Goal: Transaction & Acquisition: Purchase product/service

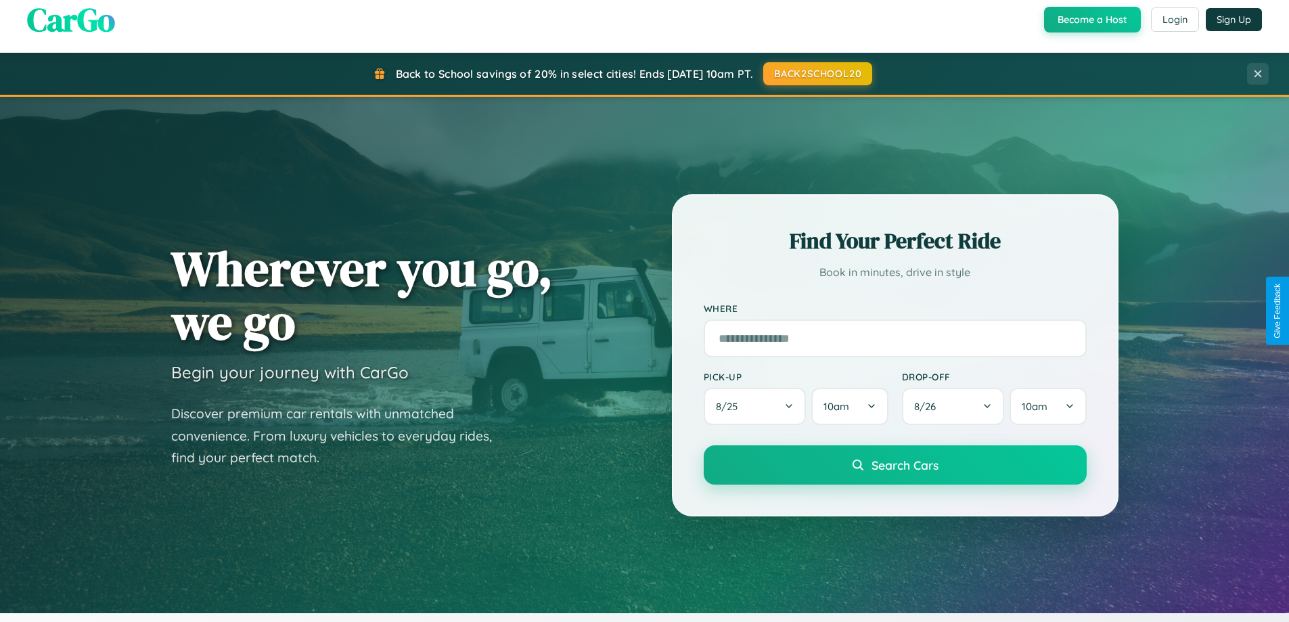
scroll to position [40, 0]
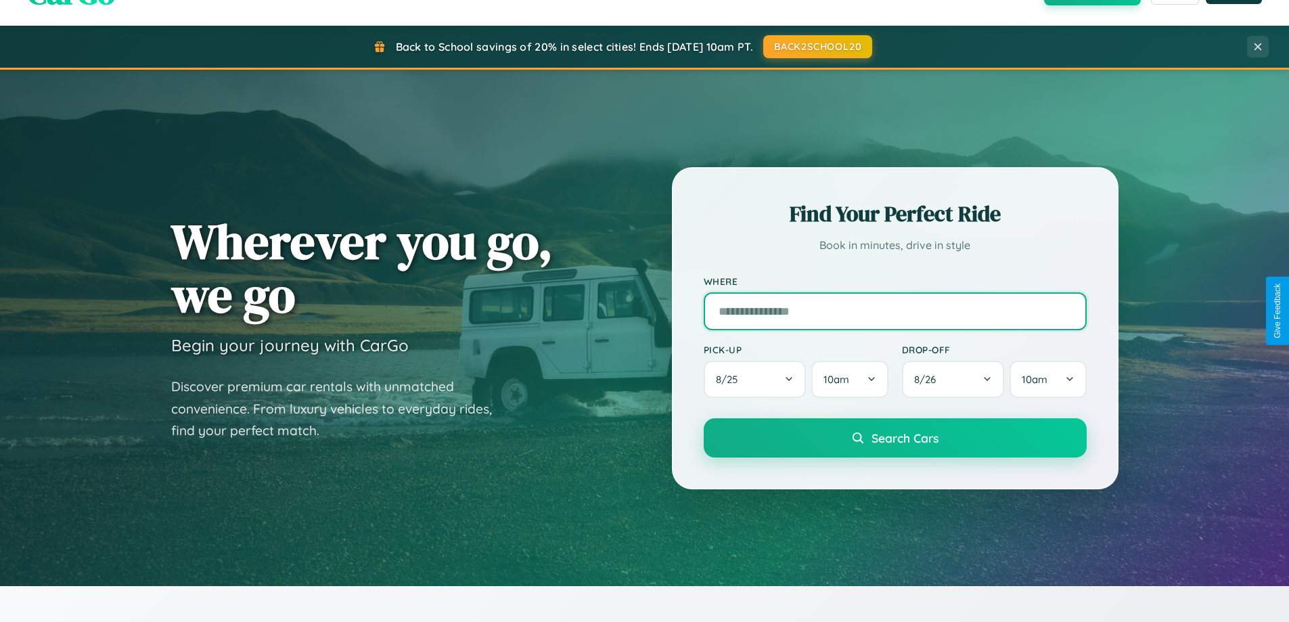
click at [894, 310] on input "text" at bounding box center [894, 311] width 383 height 38
type input "**********"
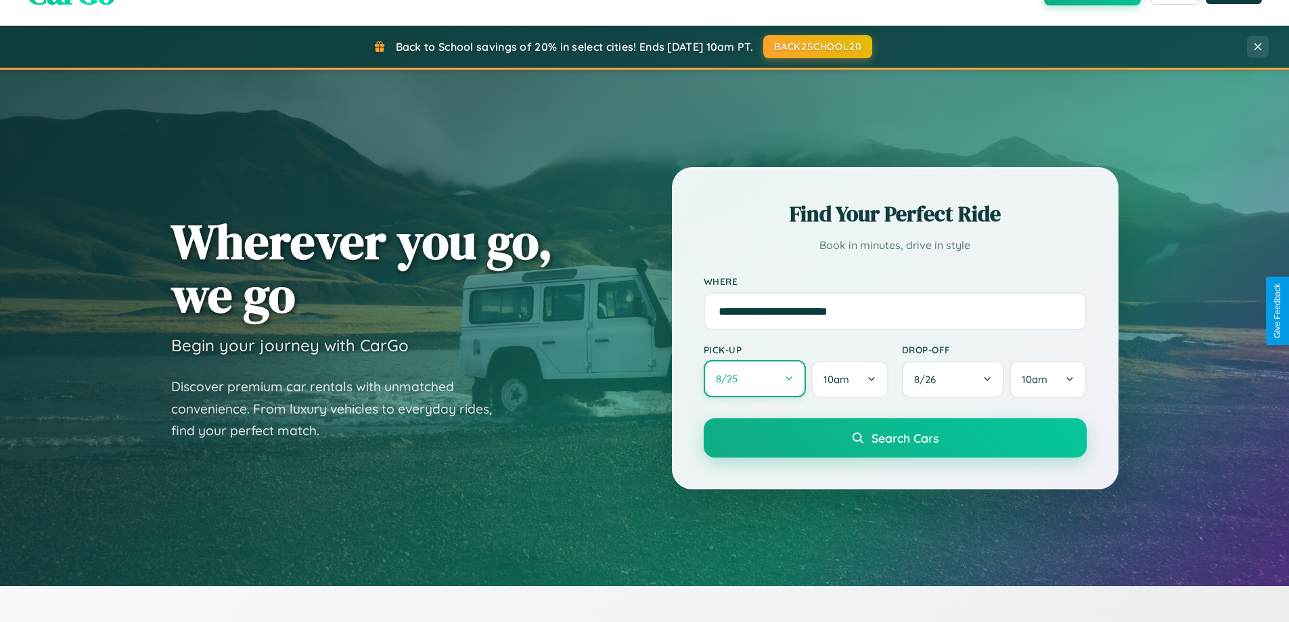
click at [754, 379] on button "8 / 25" at bounding box center [754, 378] width 103 height 37
select select "*"
select select "****"
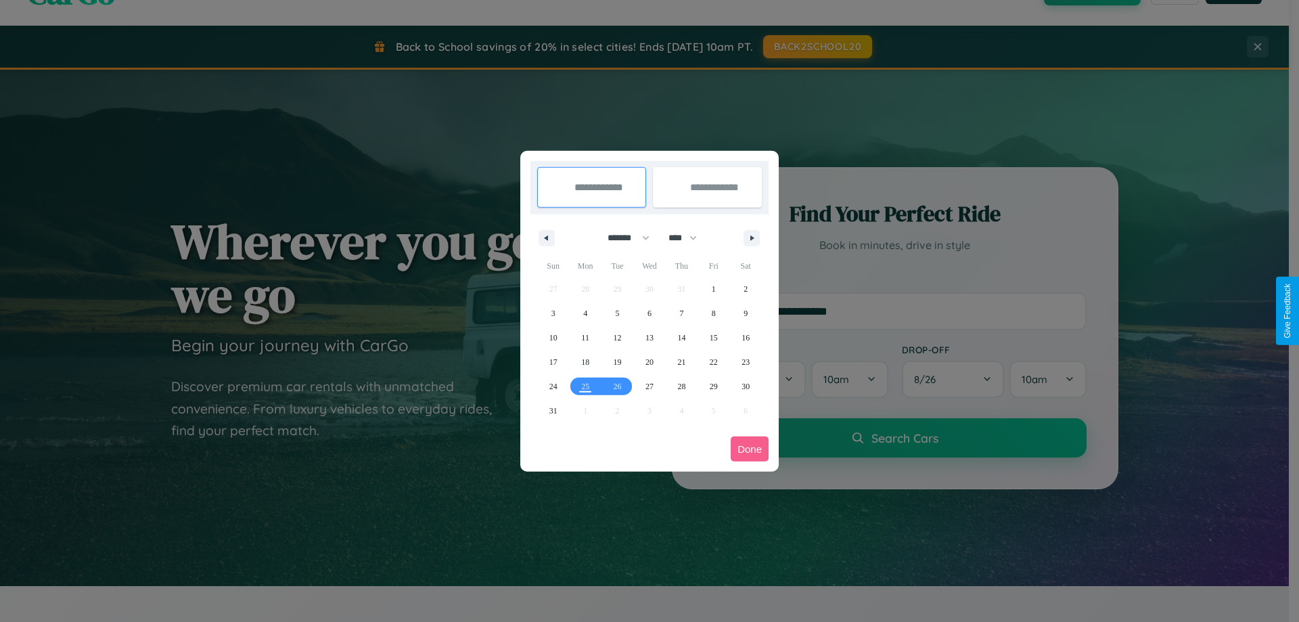
drag, startPoint x: 622, startPoint y: 237, endPoint x: 649, endPoint y: 271, distance: 43.3
click at [622, 237] on select "******* ******** ***** ***** *** **** **** ****** ********* ******* ******** **…" at bounding box center [625, 238] width 57 height 22
select select "*"
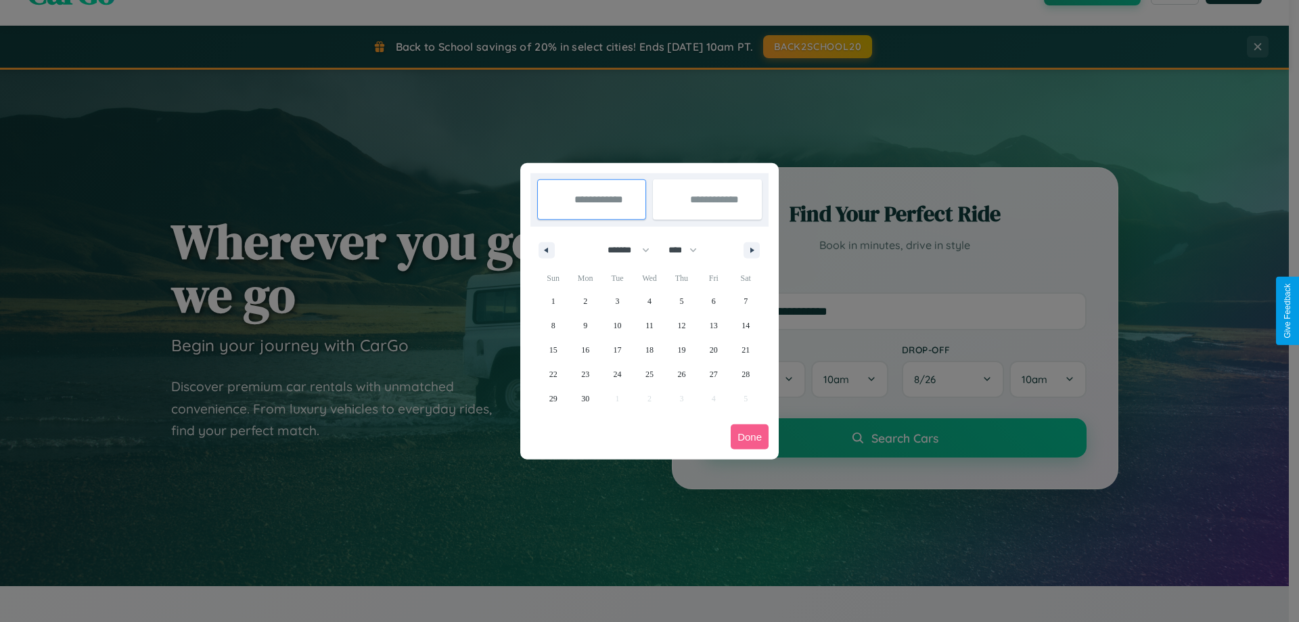
click at [689, 250] on select "**** **** **** **** **** **** **** **** **** **** **** **** **** **** **** ****…" at bounding box center [681, 250] width 41 height 22
select select "****"
click at [585, 300] on span "1" at bounding box center [585, 301] width 4 height 24
type input "**********"
click at [617, 325] on span "9" at bounding box center [618, 325] width 4 height 24
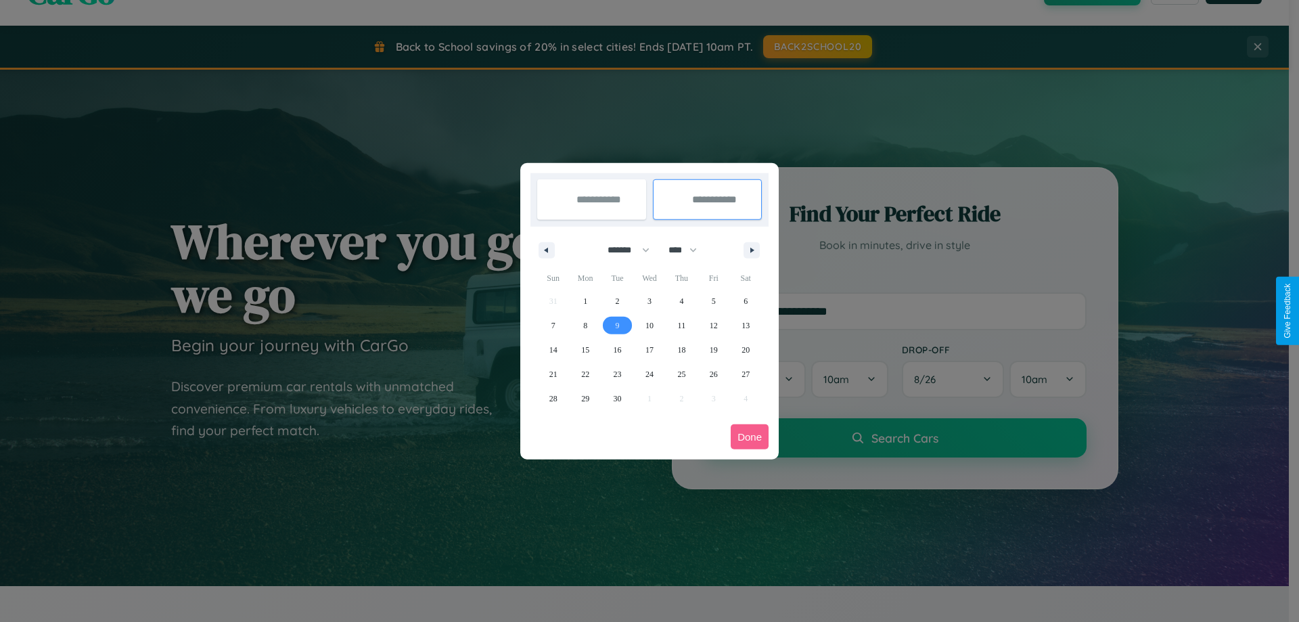
type input "**********"
click at [749, 436] on button "Done" at bounding box center [749, 436] width 38 height 25
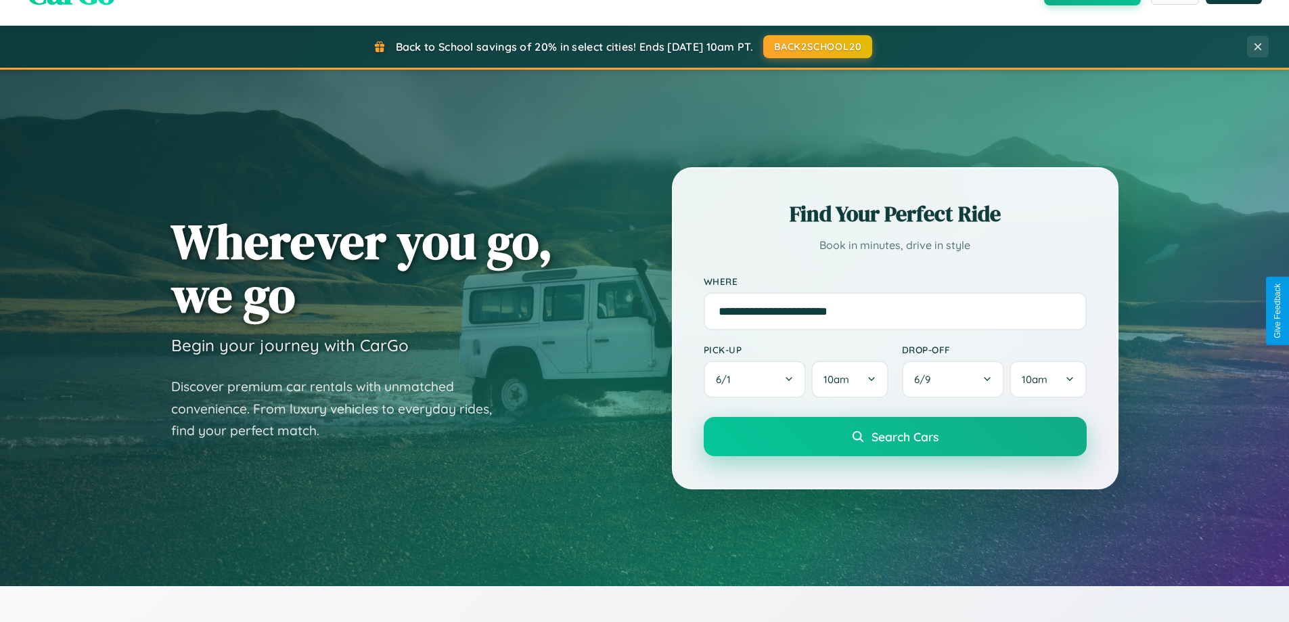
click at [894, 436] on span "Search Cars" at bounding box center [904, 436] width 67 height 15
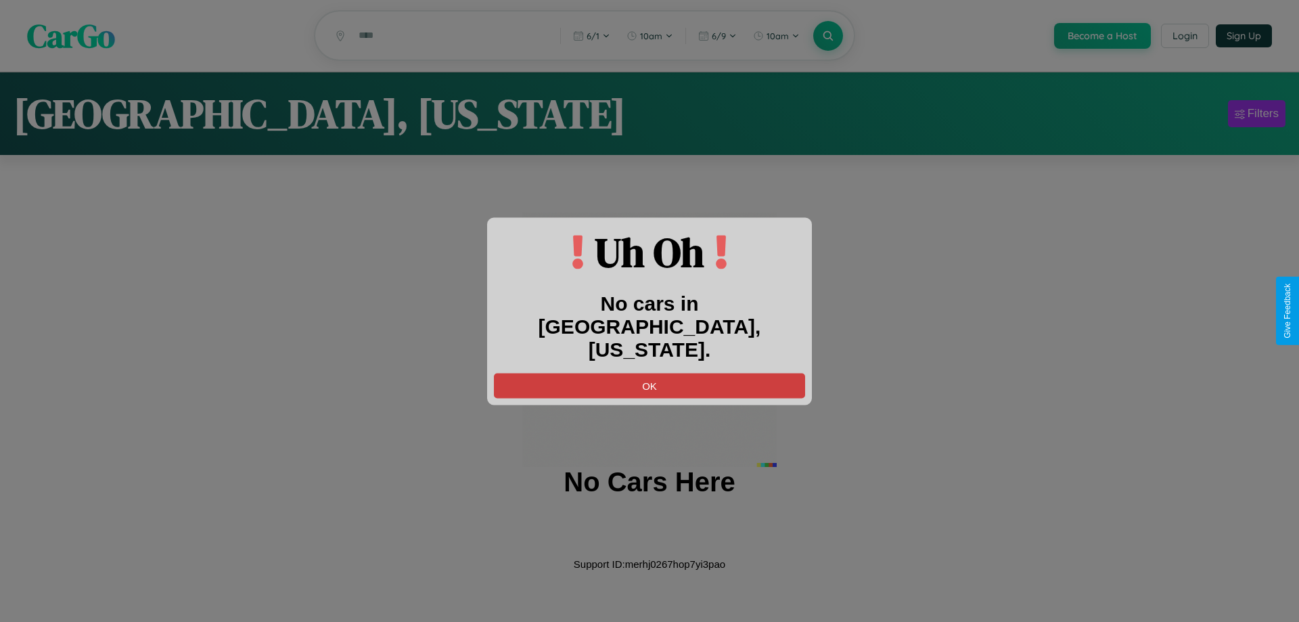
click at [649, 373] on button "OK" at bounding box center [649, 385] width 311 height 25
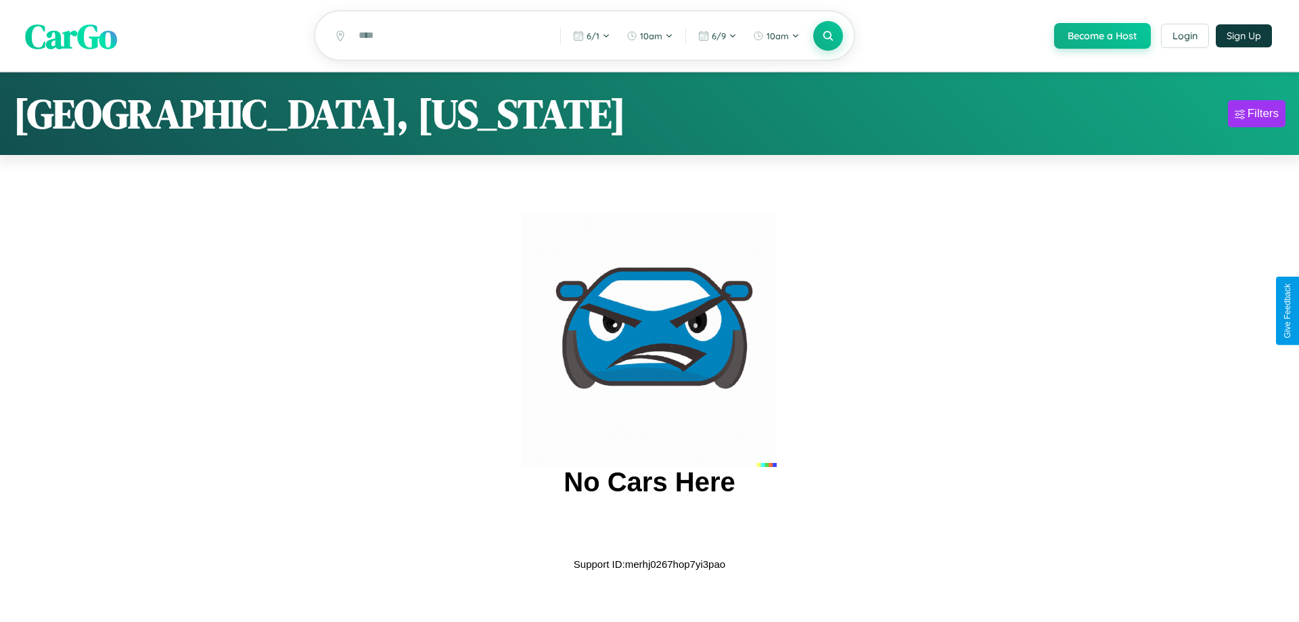
click at [71, 37] on span "CarGo" at bounding box center [71, 35] width 92 height 47
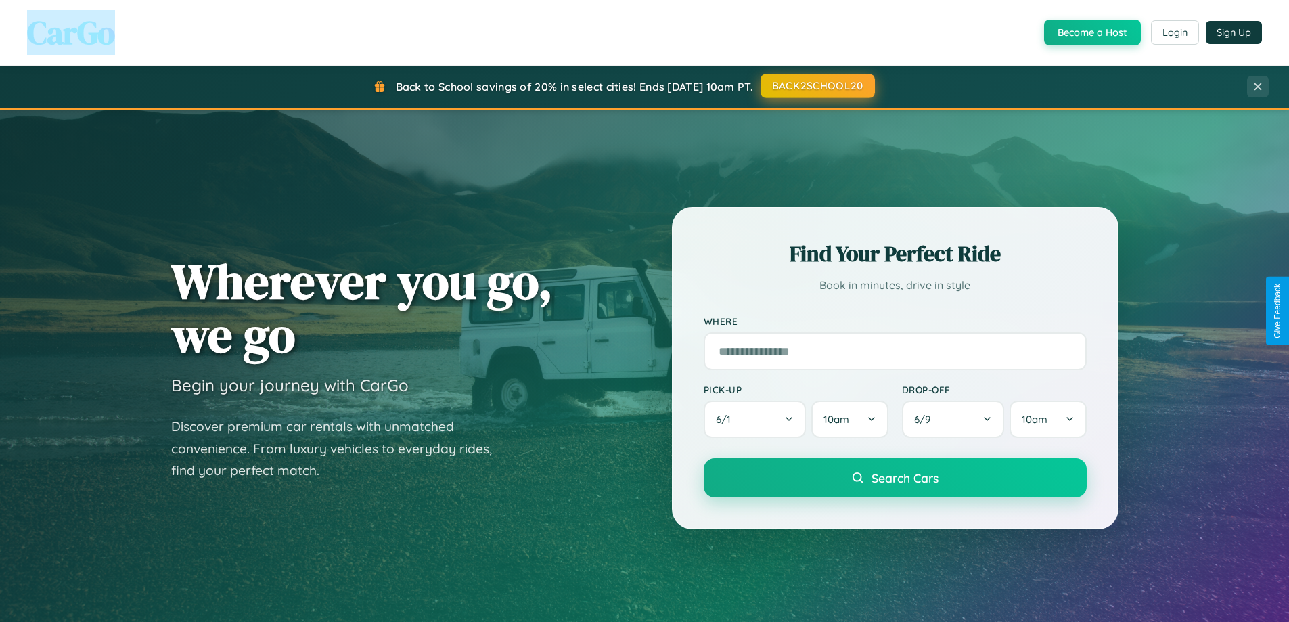
click at [816, 86] on button "BACK2SCHOOL20" at bounding box center [817, 86] width 114 height 24
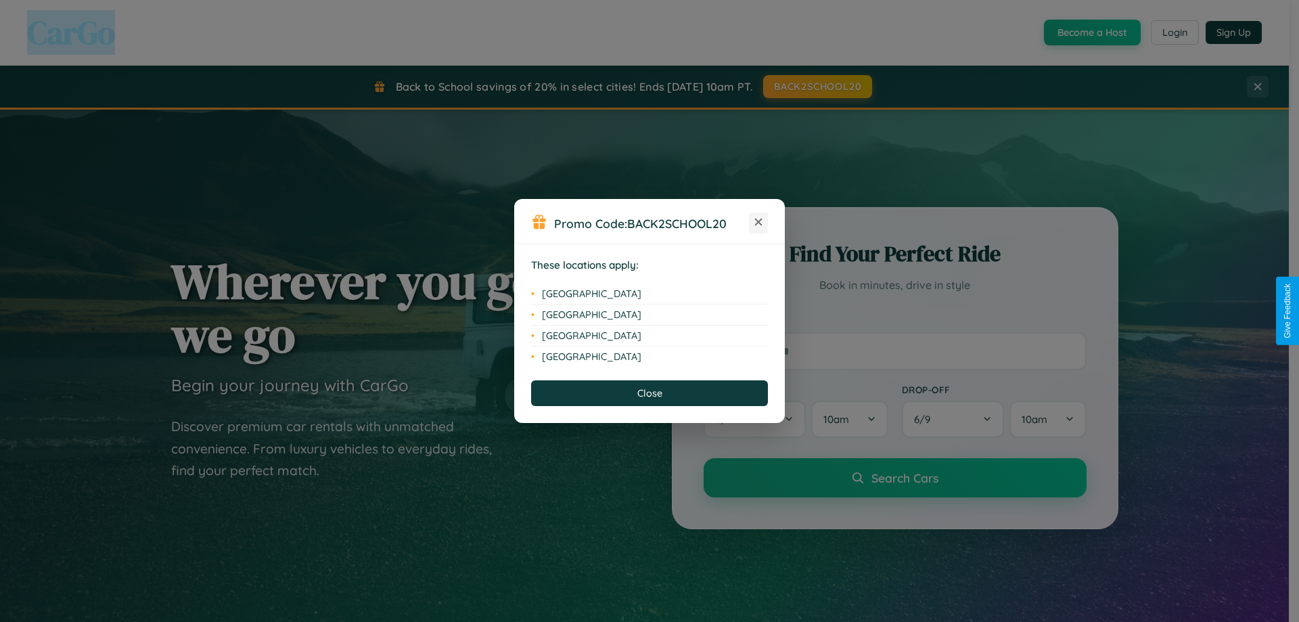
click at [758, 223] on icon at bounding box center [758, 221] width 7 height 7
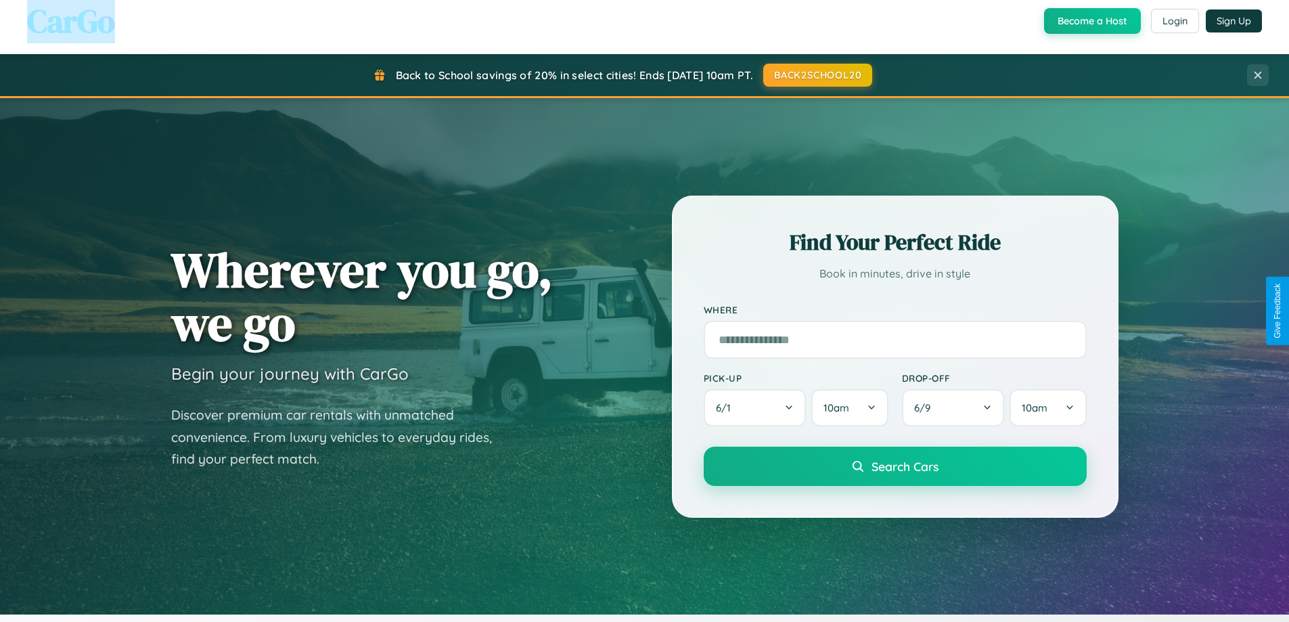
scroll to position [2603, 0]
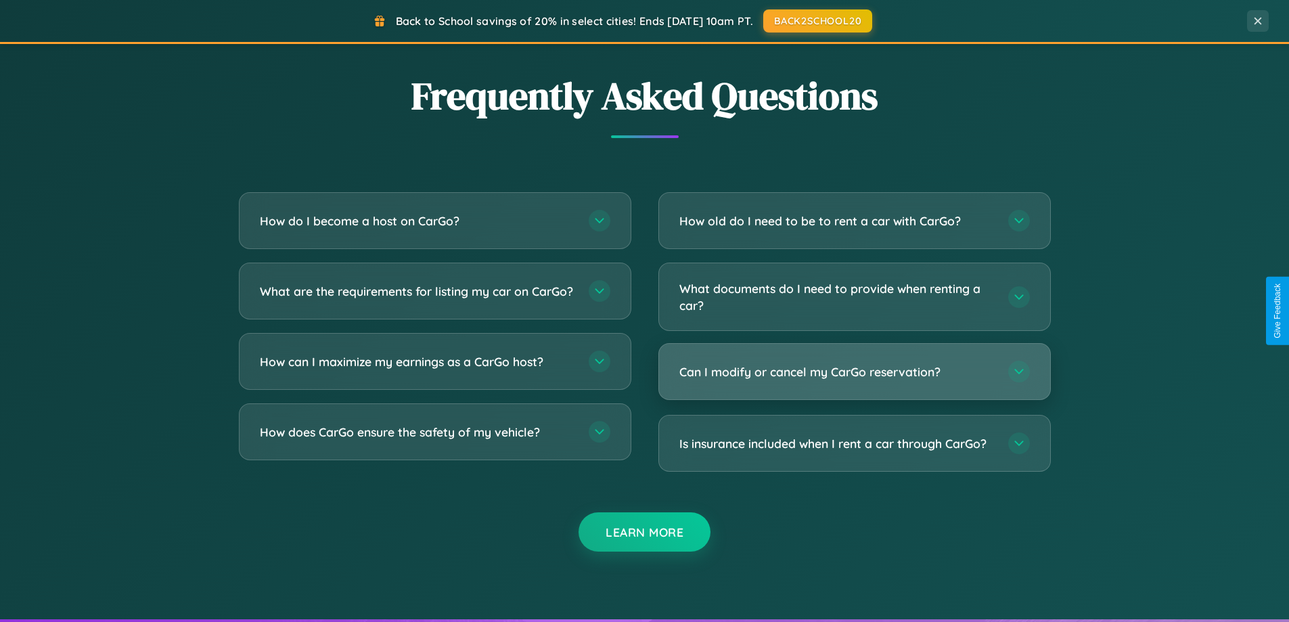
click at [854, 373] on h3 "Can I modify or cancel my CarGo reservation?" at bounding box center [836, 371] width 315 height 17
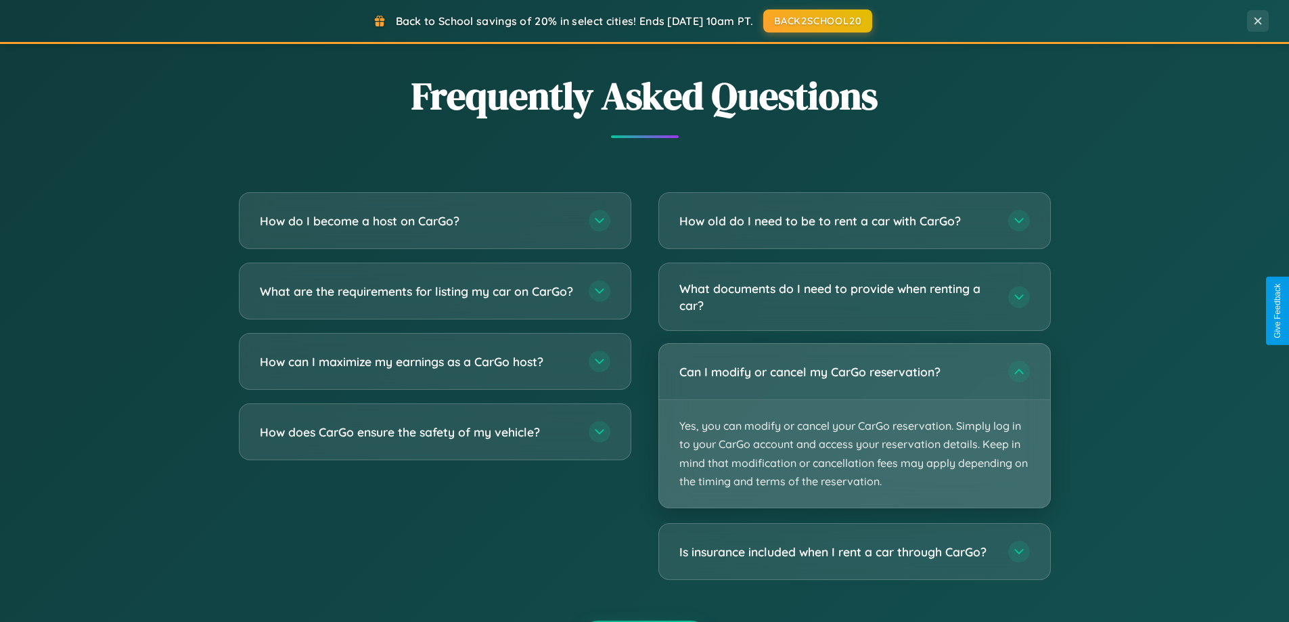
click at [854, 425] on p "Yes, you can modify or cancel your CarGo reservation. Simply log in to your Car…" at bounding box center [854, 454] width 391 height 108
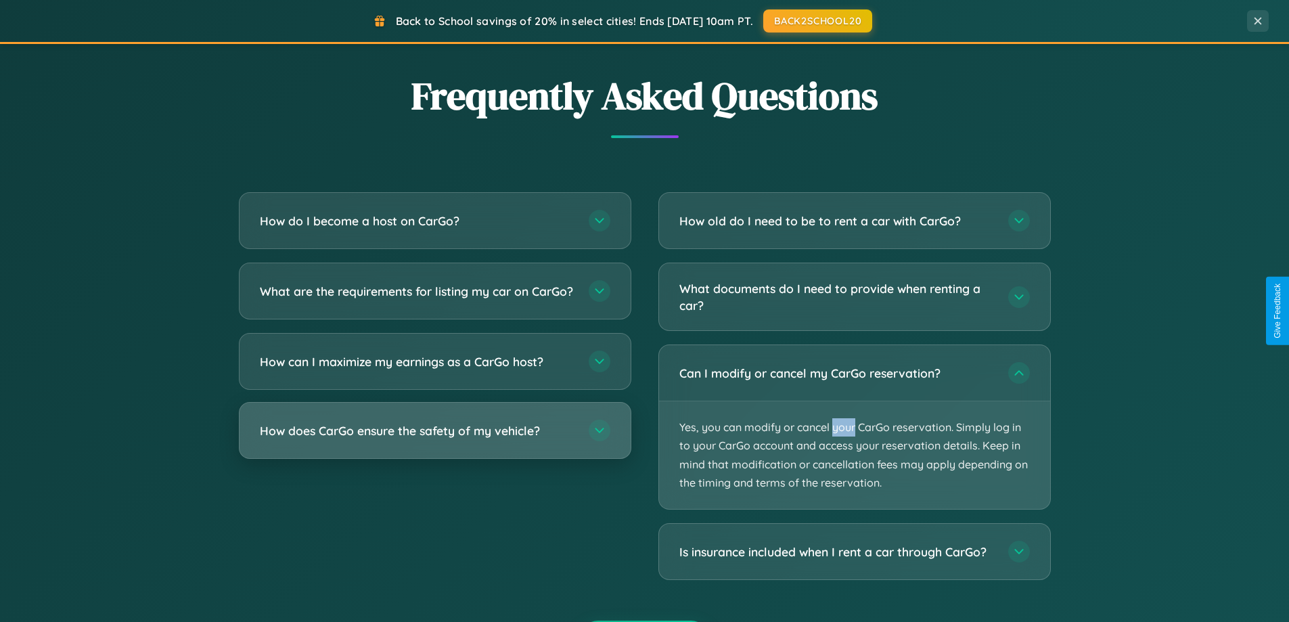
click at [434, 439] on h3 "How does CarGo ensure the safety of my vehicle?" at bounding box center [417, 430] width 315 height 17
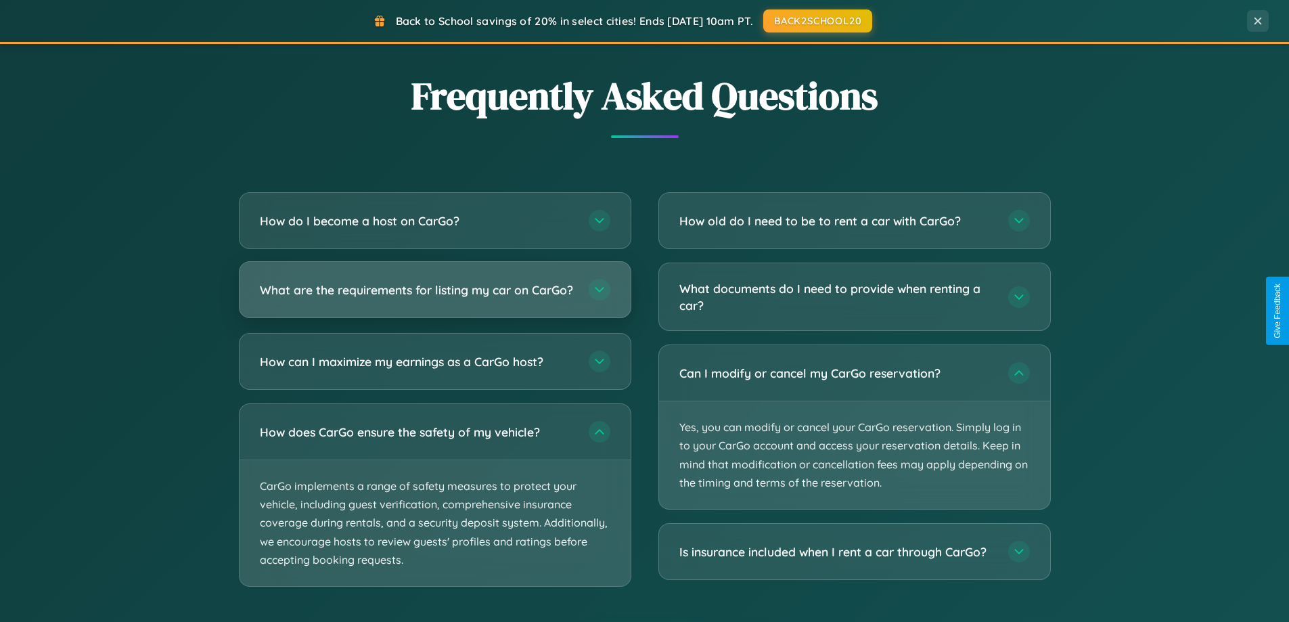
click at [434, 296] on h3 "What are the requirements for listing my car on CarGo?" at bounding box center [417, 289] width 315 height 17
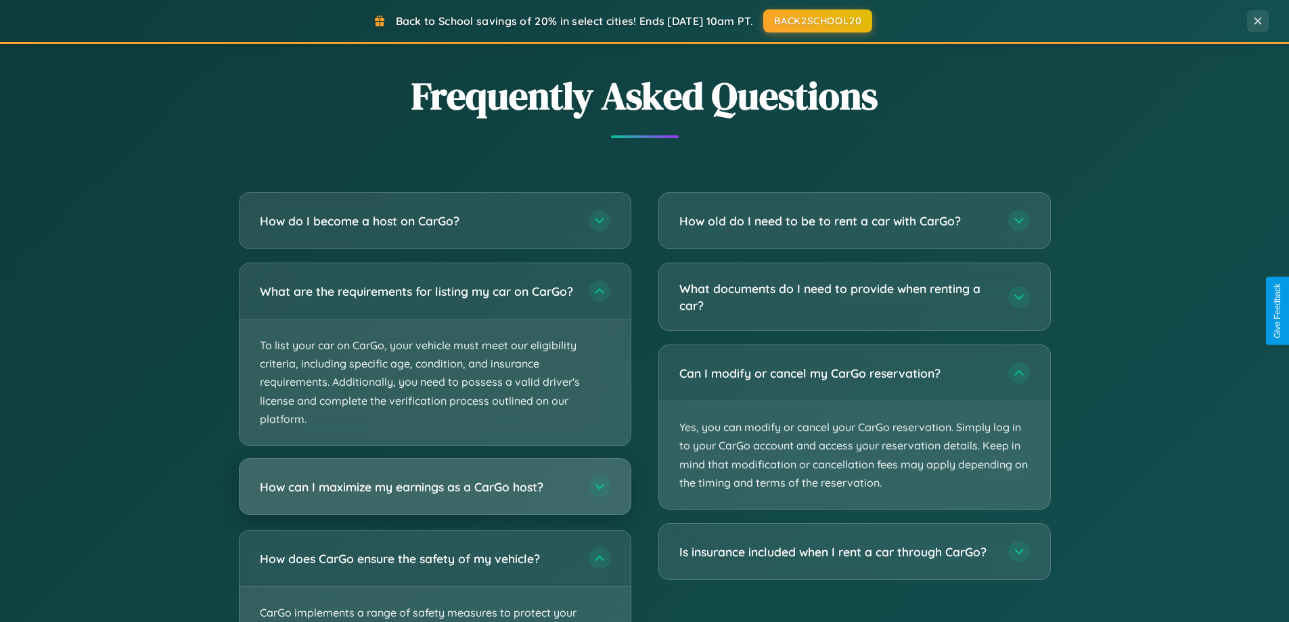
click at [434, 495] on h3 "How can I maximize my earnings as a CarGo host?" at bounding box center [417, 486] width 315 height 17
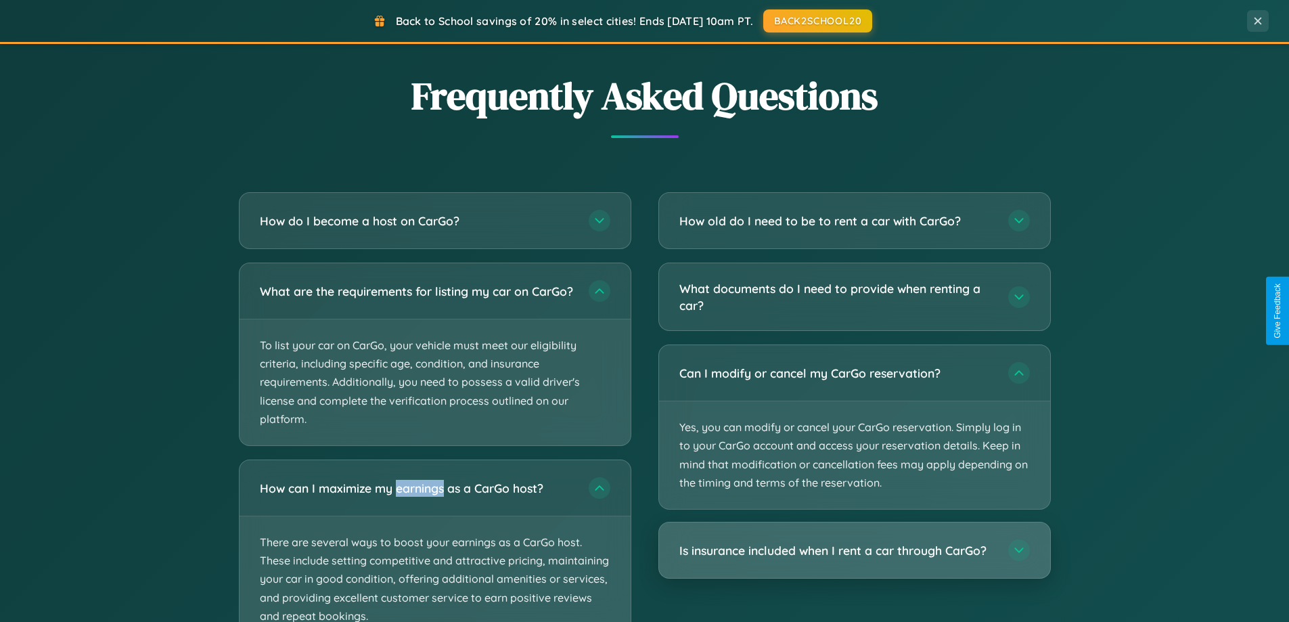
click at [854, 550] on h3 "Is insurance included when I rent a car through CarGo?" at bounding box center [836, 550] width 315 height 17
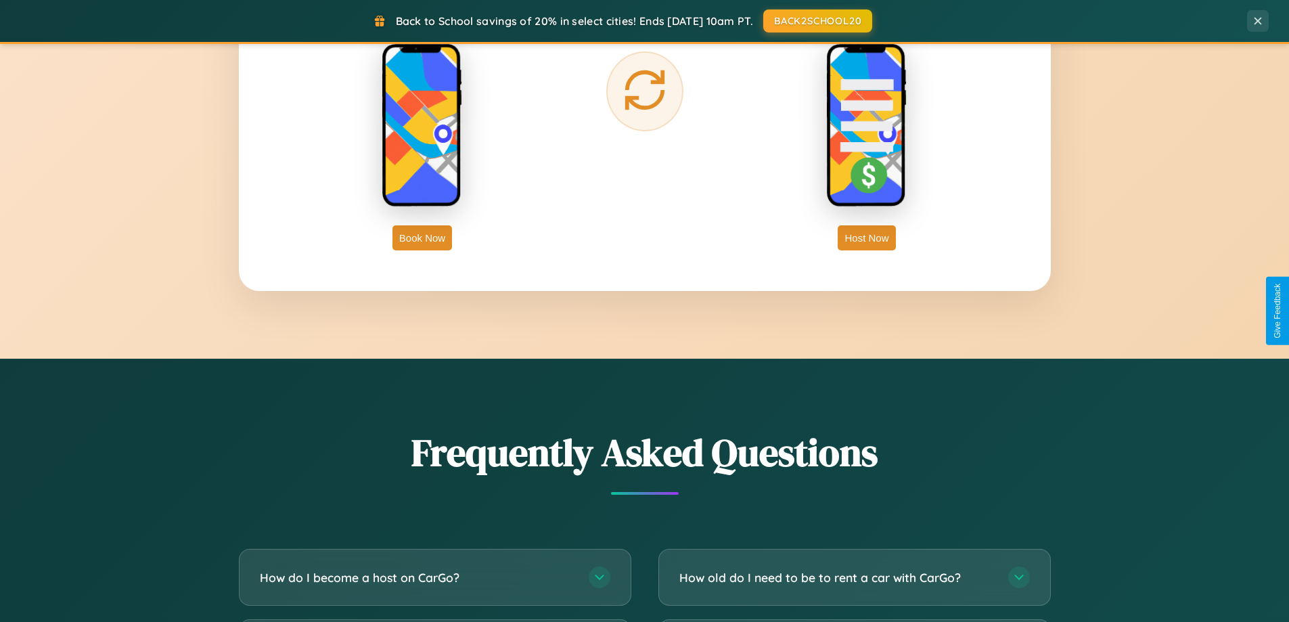
scroll to position [2173, 0]
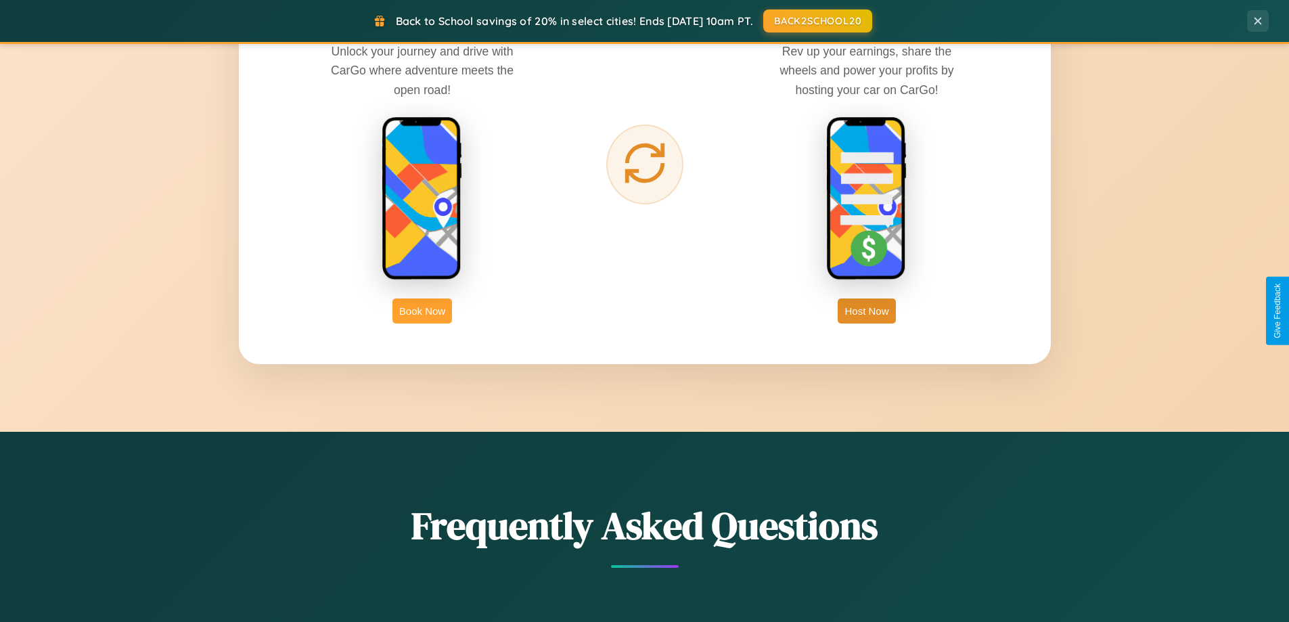
click at [422, 310] on button "Book Now" at bounding box center [422, 310] width 60 height 25
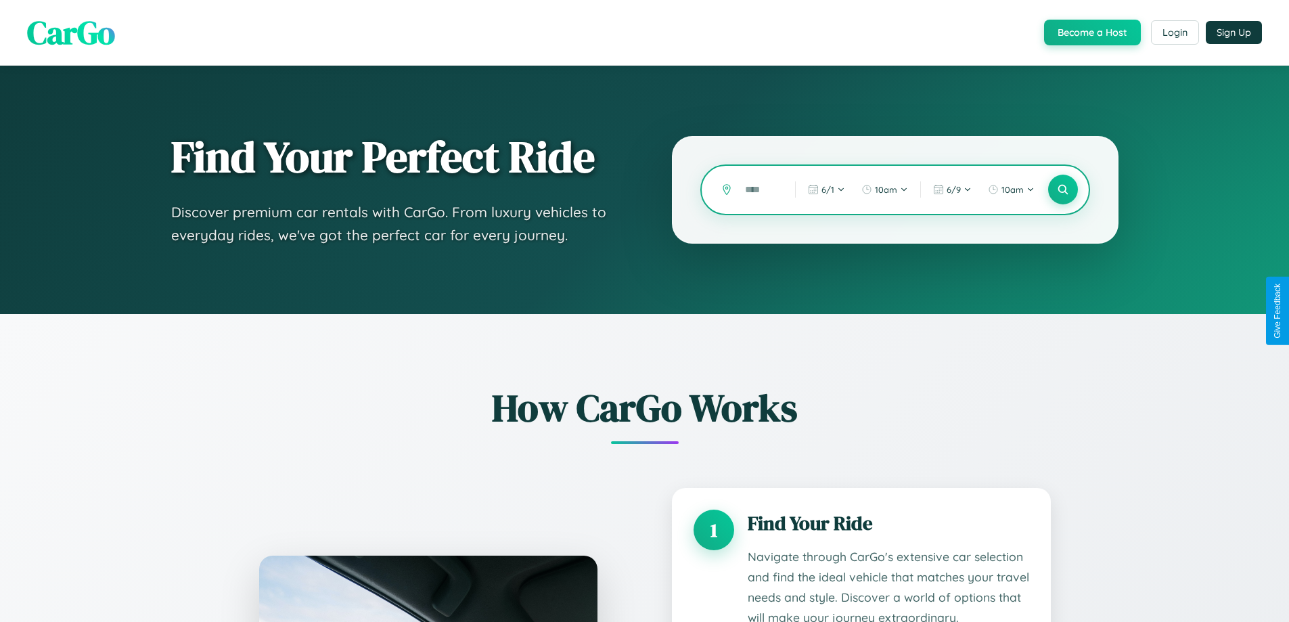
click at [760, 189] on input "text" at bounding box center [759, 190] width 43 height 24
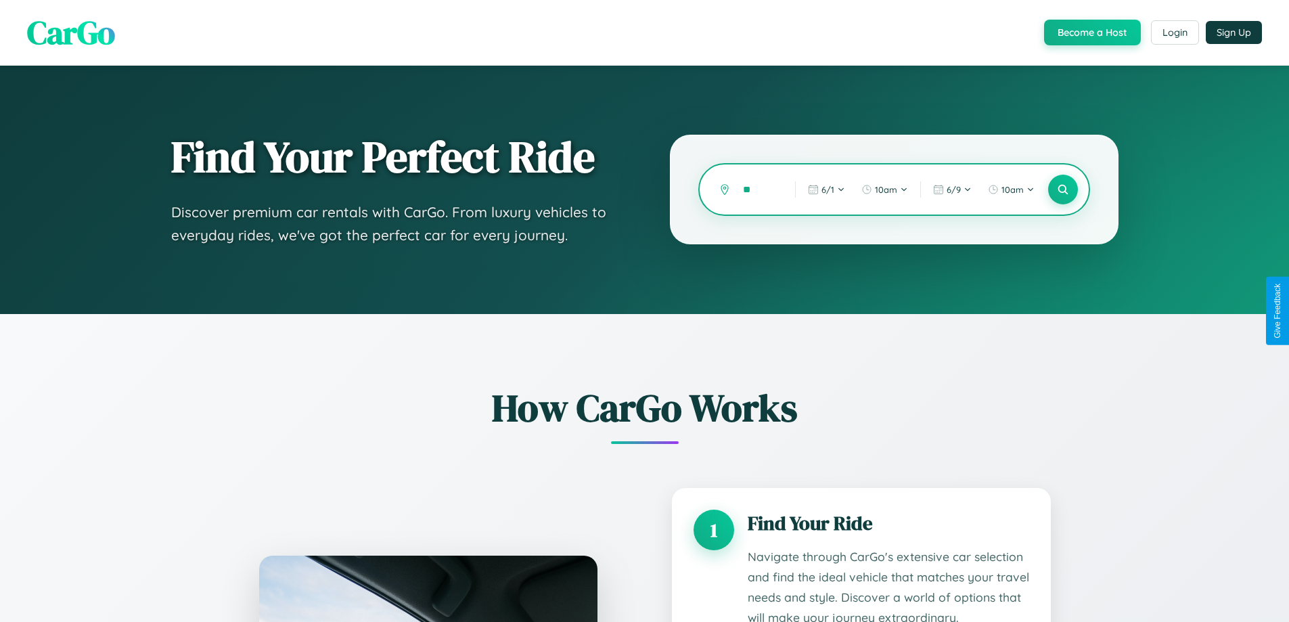
type input "*"
type input "*****"
click at [1062, 189] on icon at bounding box center [1062, 189] width 13 height 13
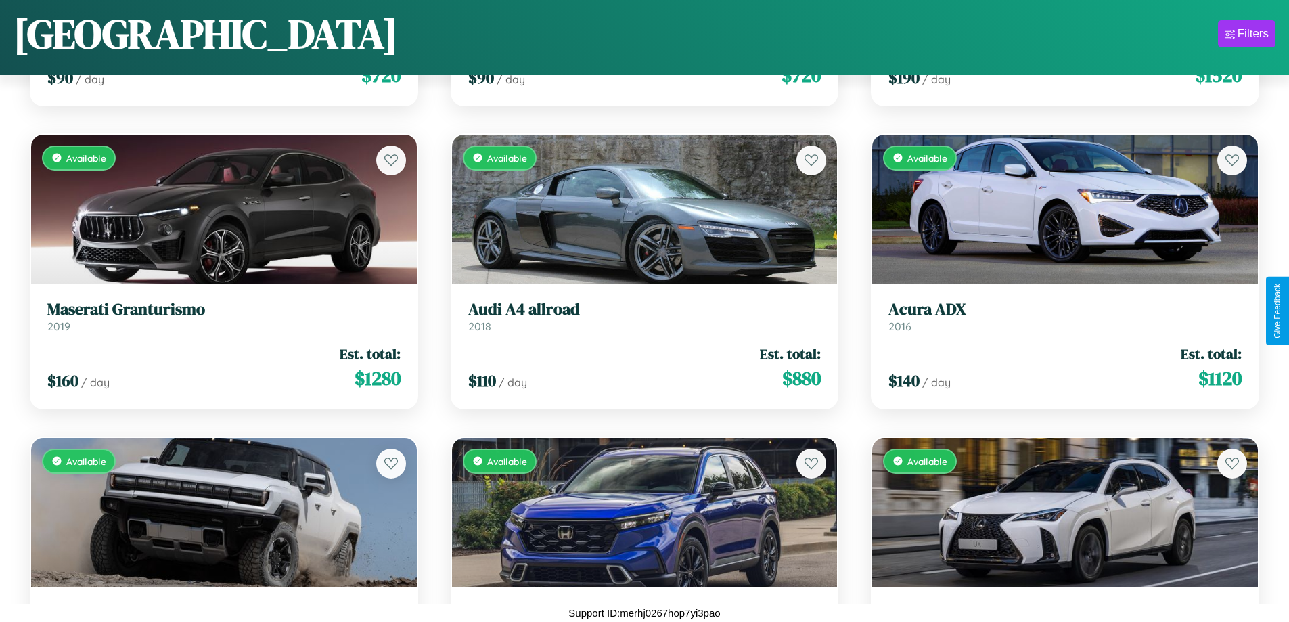
scroll to position [2007, 0]
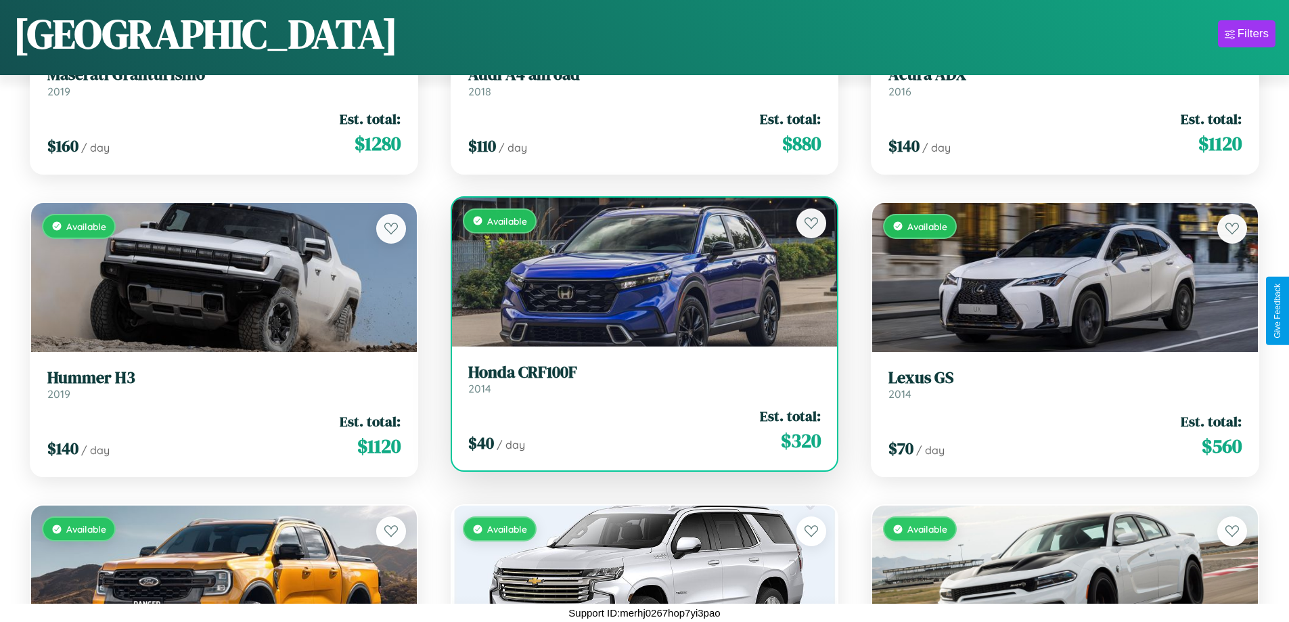
click at [639, 381] on link "Honda CRF100F 2014" at bounding box center [644, 379] width 353 height 33
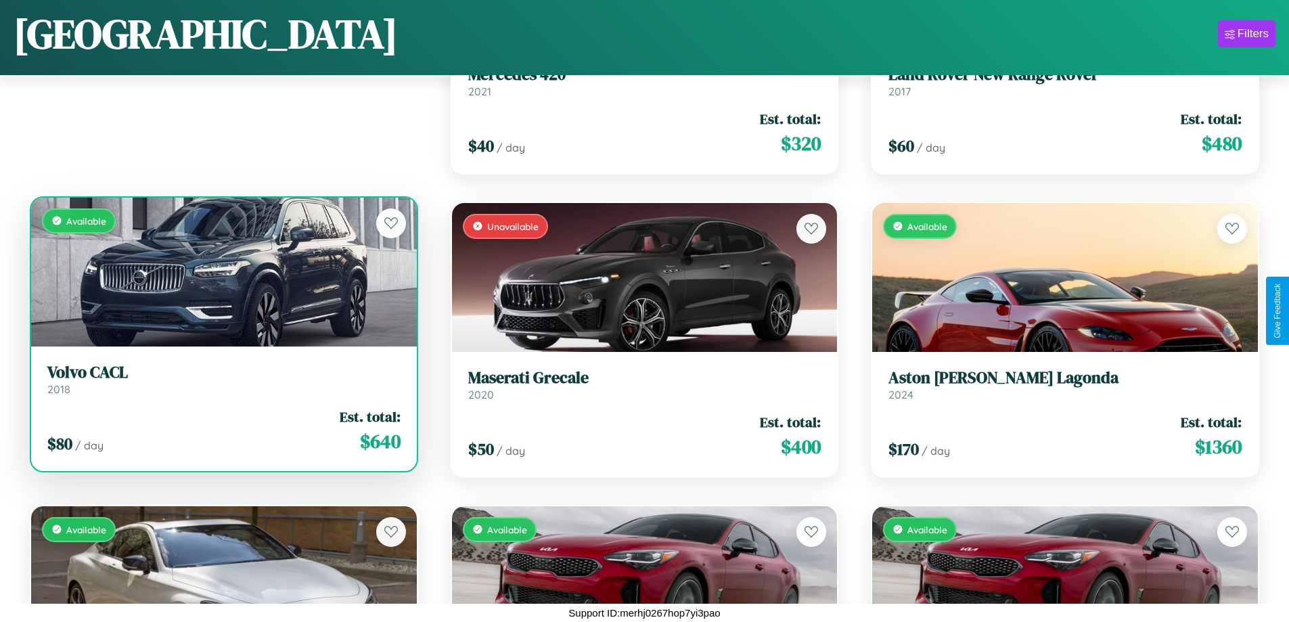
click at [222, 277] on div "Available" at bounding box center [224, 272] width 386 height 149
click at [222, 271] on div "Available" at bounding box center [224, 272] width 386 height 149
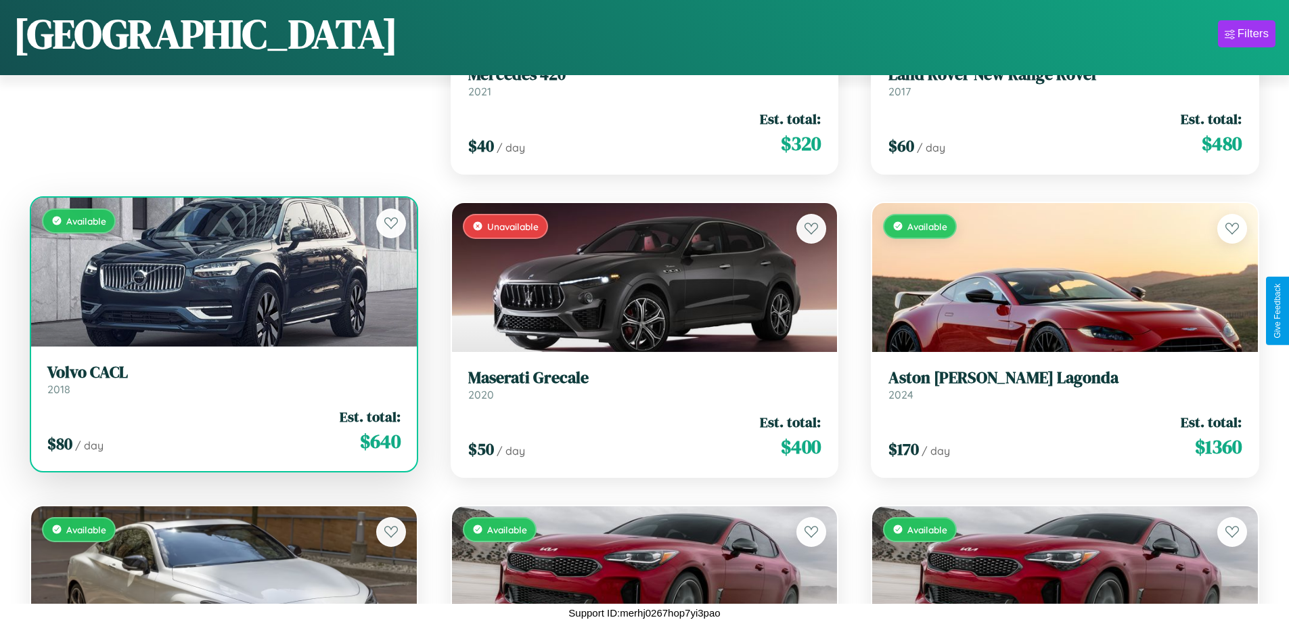
click at [222, 271] on div "Available" at bounding box center [224, 272] width 386 height 149
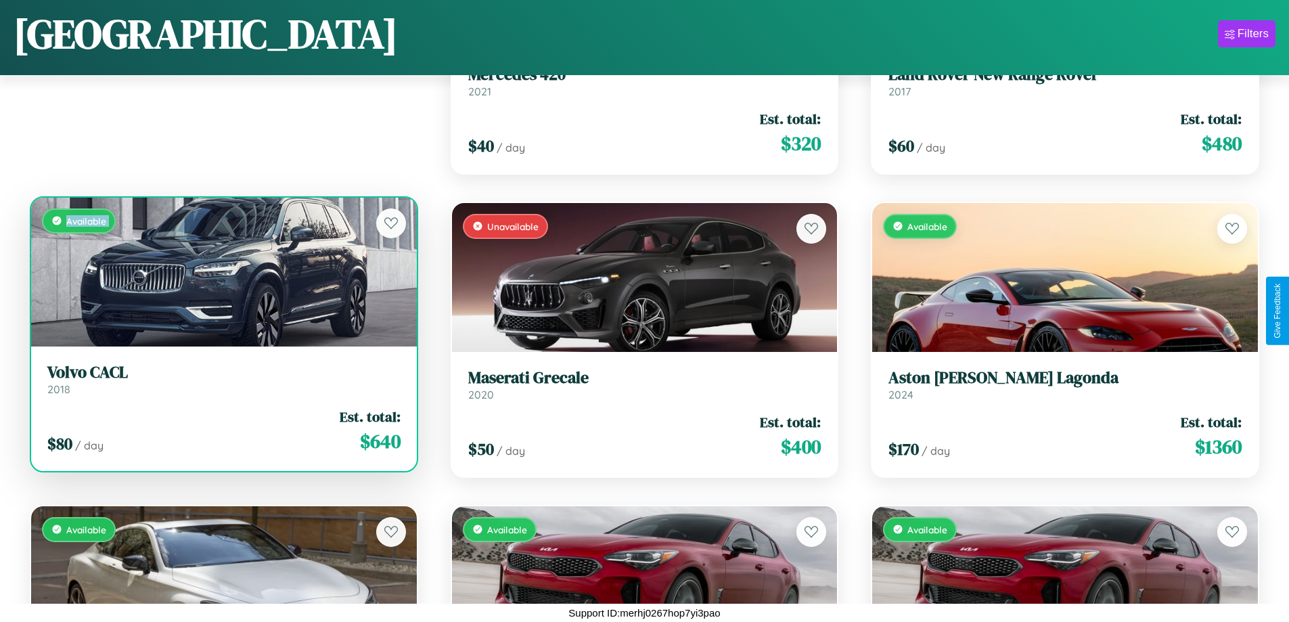
click at [222, 271] on div "Available" at bounding box center [224, 272] width 386 height 149
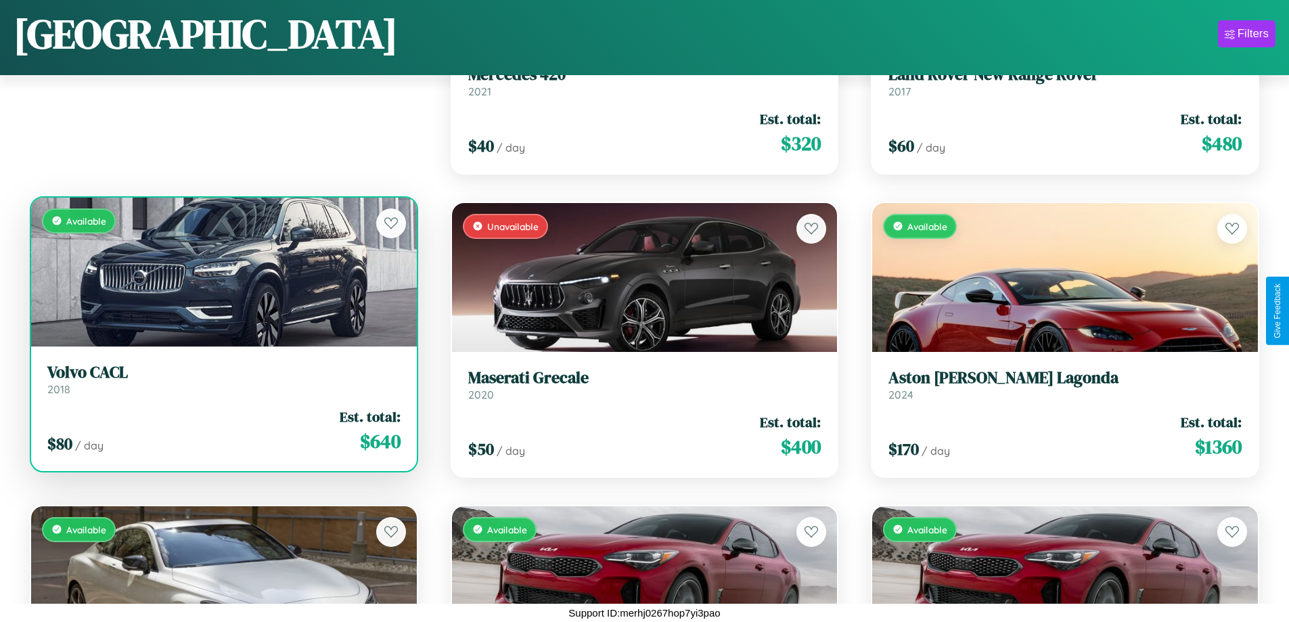
click at [222, 271] on div "Available" at bounding box center [224, 272] width 386 height 149
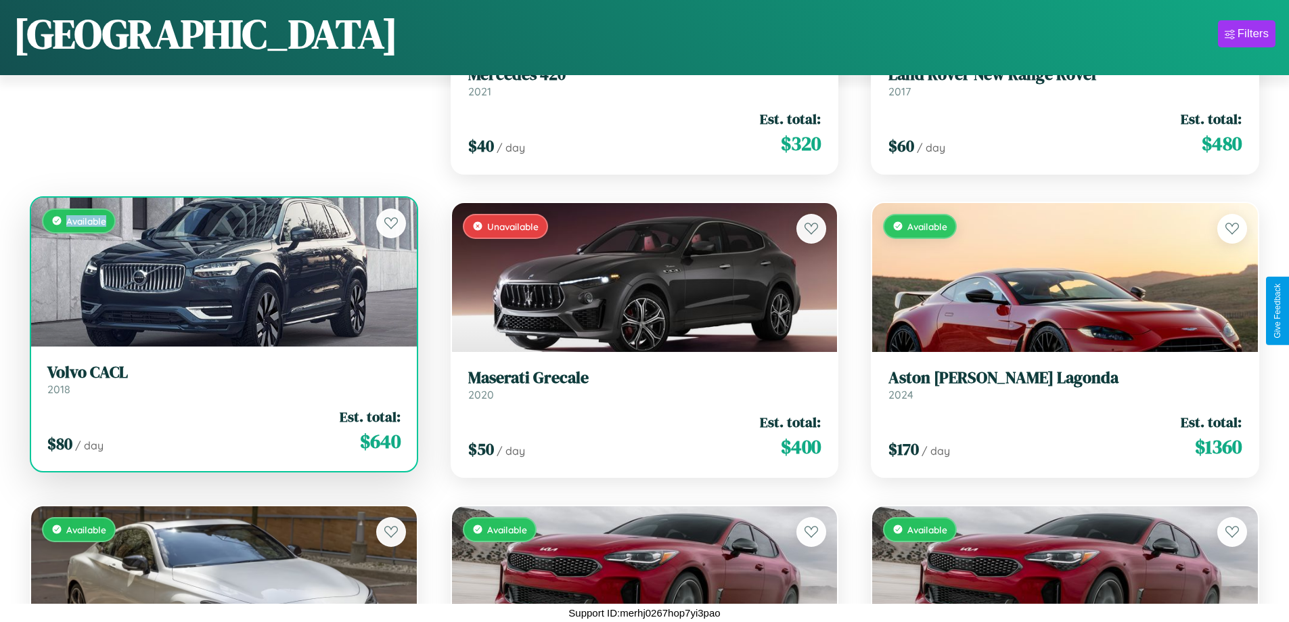
click at [222, 271] on div "Available" at bounding box center [224, 272] width 386 height 149
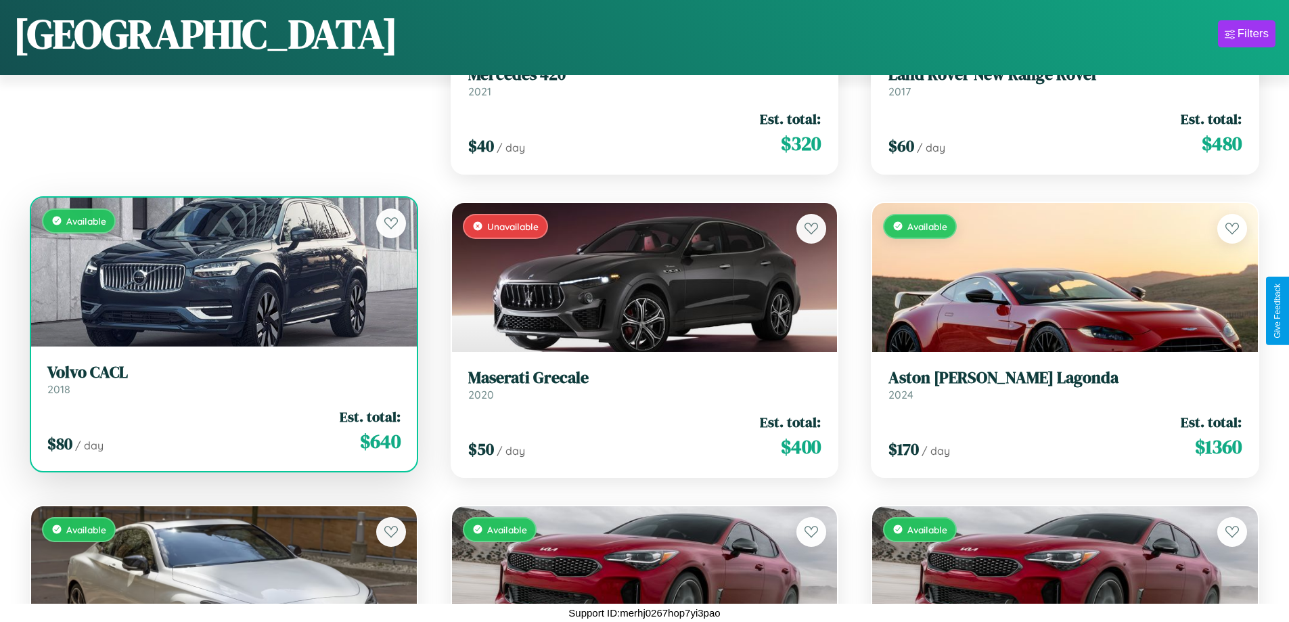
click at [222, 379] on h3 "Volvo CACL" at bounding box center [223, 373] width 353 height 20
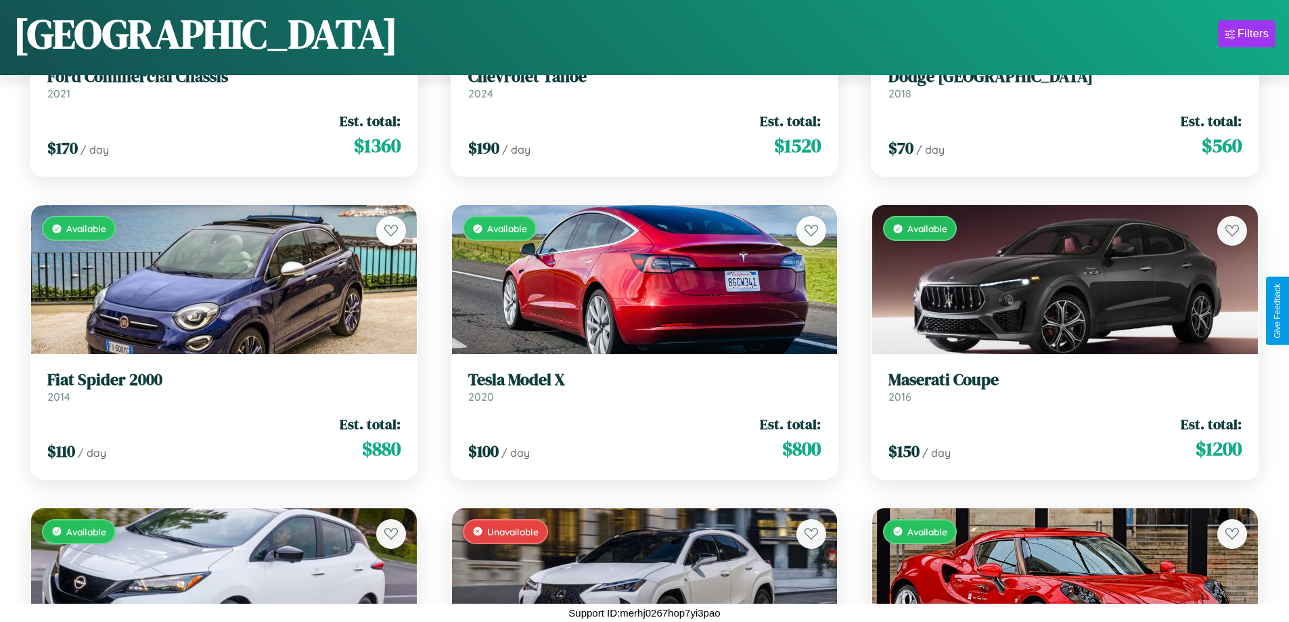
scroll to position [2614, 0]
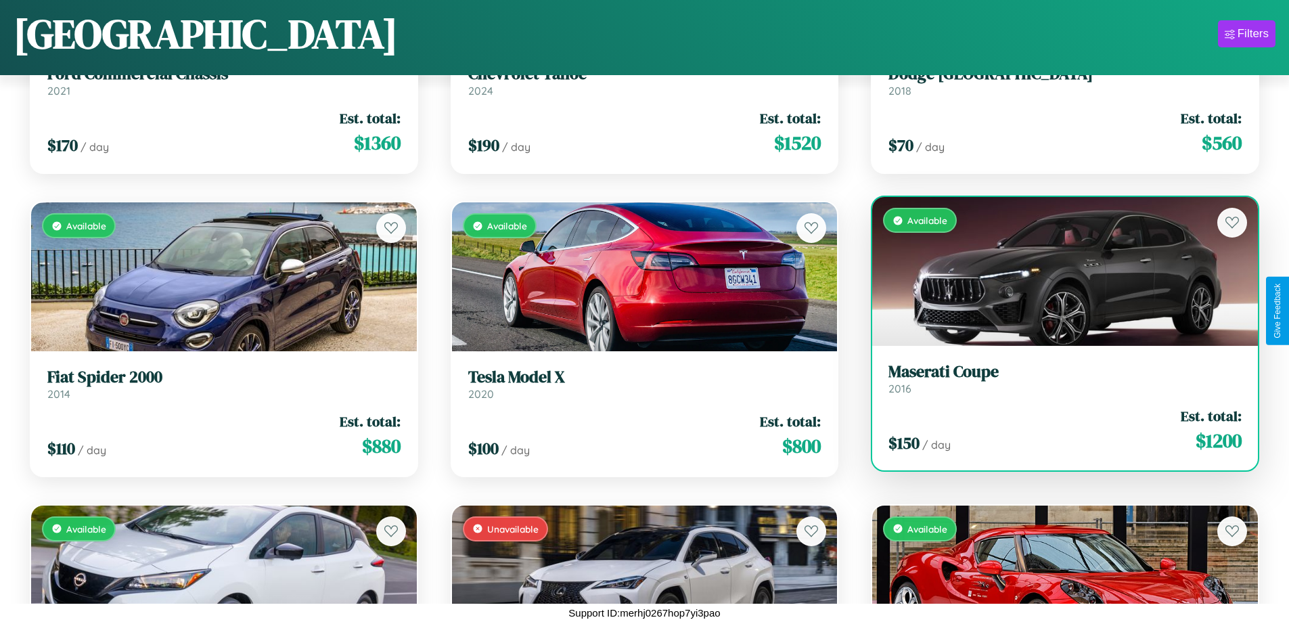
click at [1056, 384] on link "Maserati Coupe 2016" at bounding box center [1064, 378] width 353 height 33
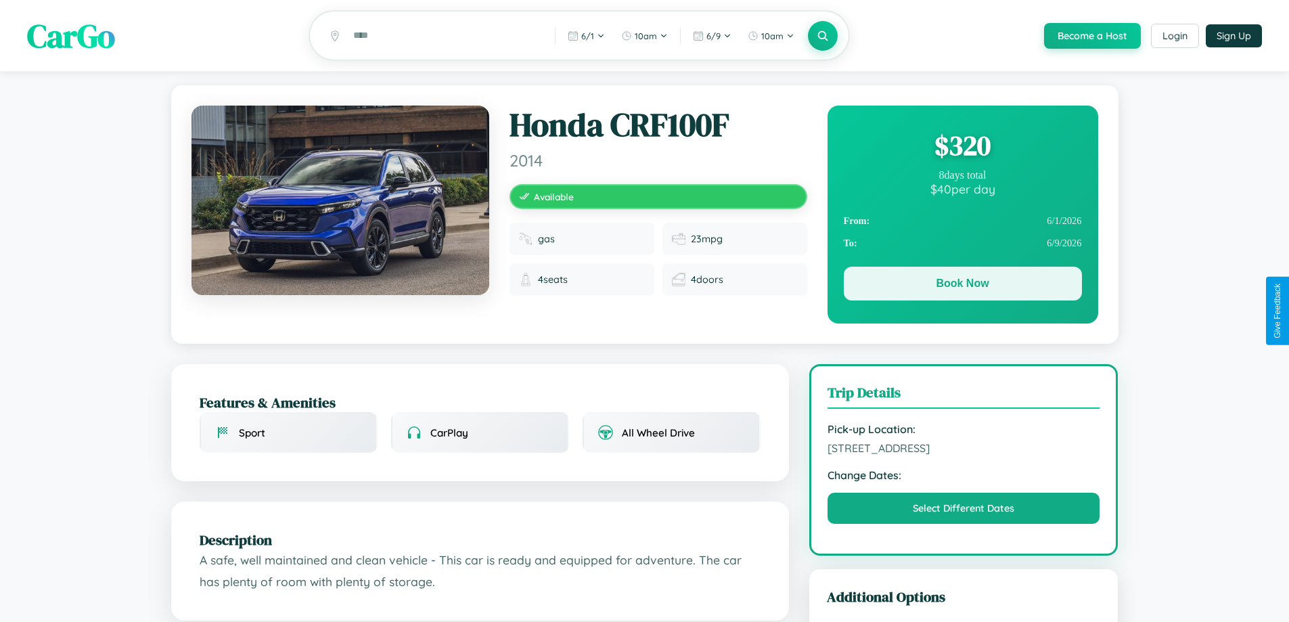
click at [962, 285] on button "Book Now" at bounding box center [962, 283] width 238 height 34
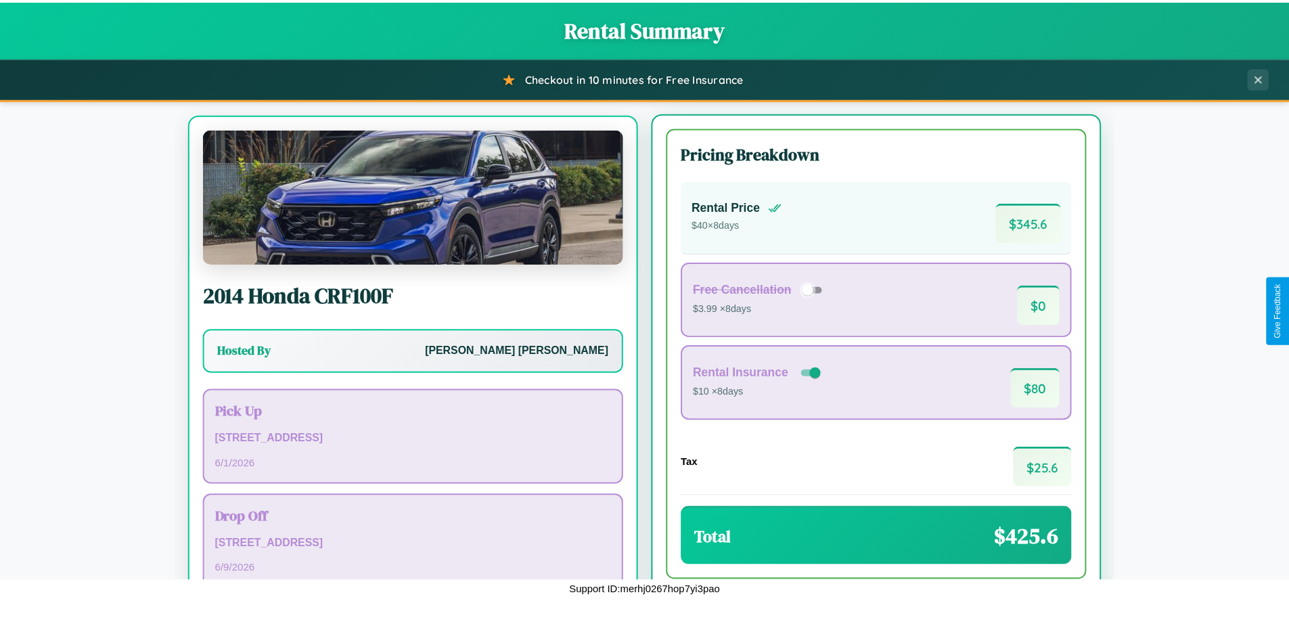
scroll to position [63, 0]
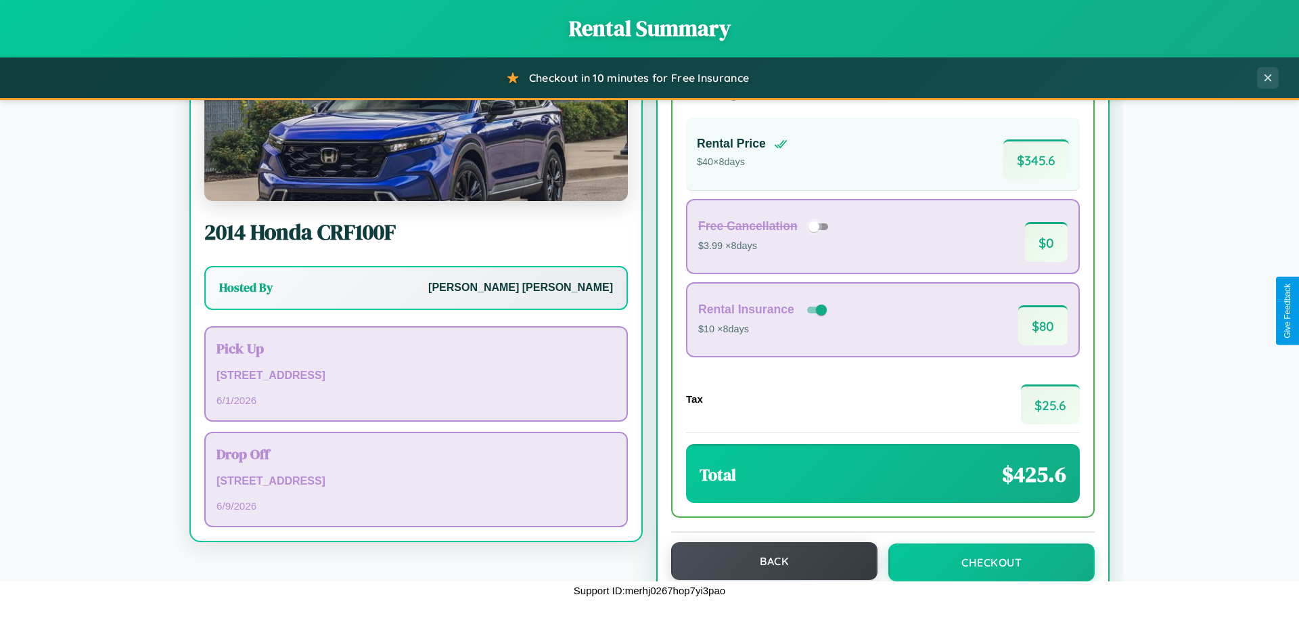
click at [768, 561] on button "Back" at bounding box center [774, 561] width 206 height 38
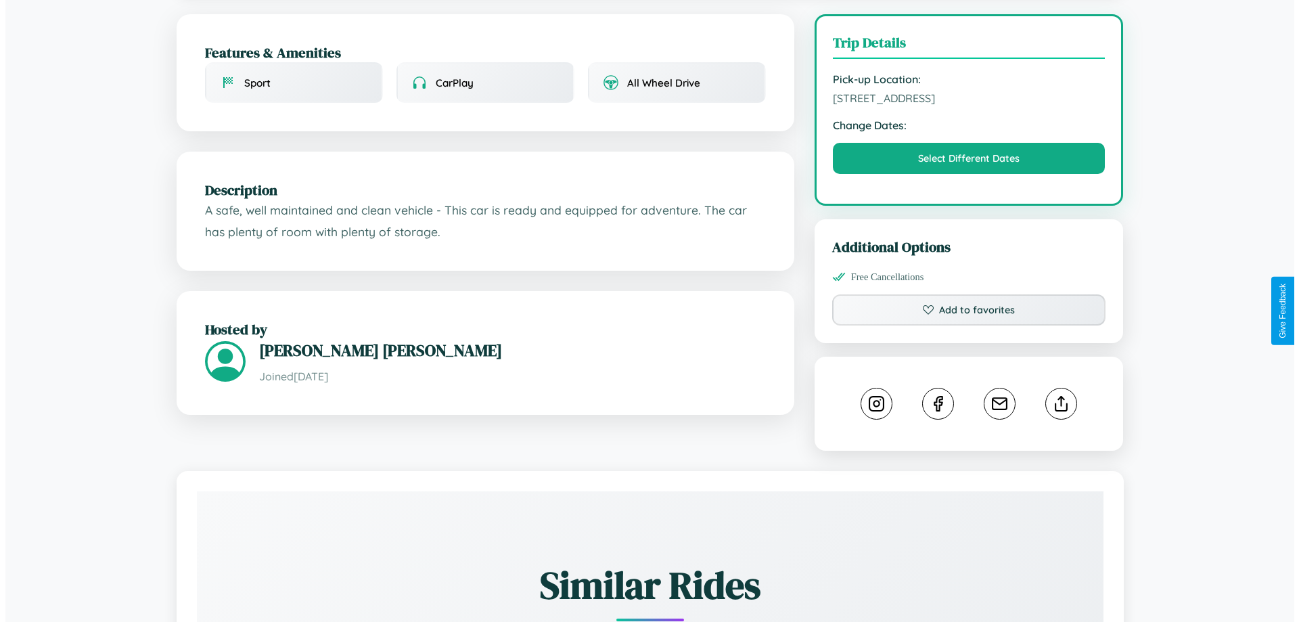
scroll to position [351, 0]
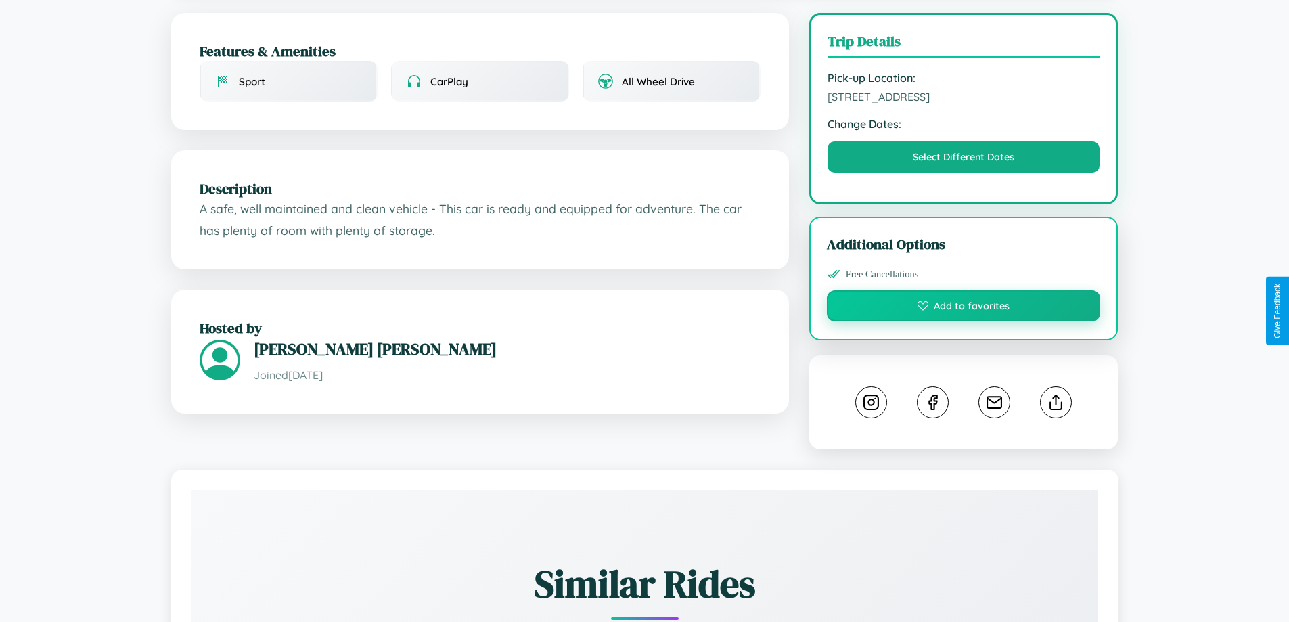
click at [963, 308] on button "Add to favorites" at bounding box center [964, 305] width 274 height 31
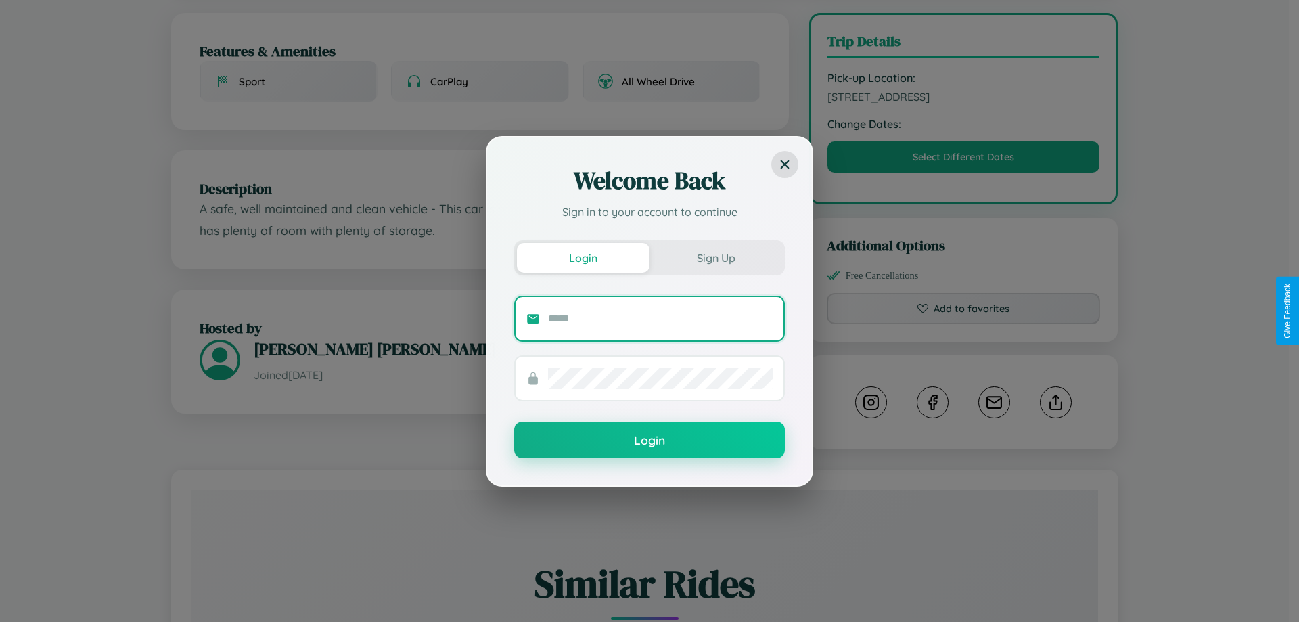
click at [660, 318] on input "text" at bounding box center [660, 319] width 225 height 22
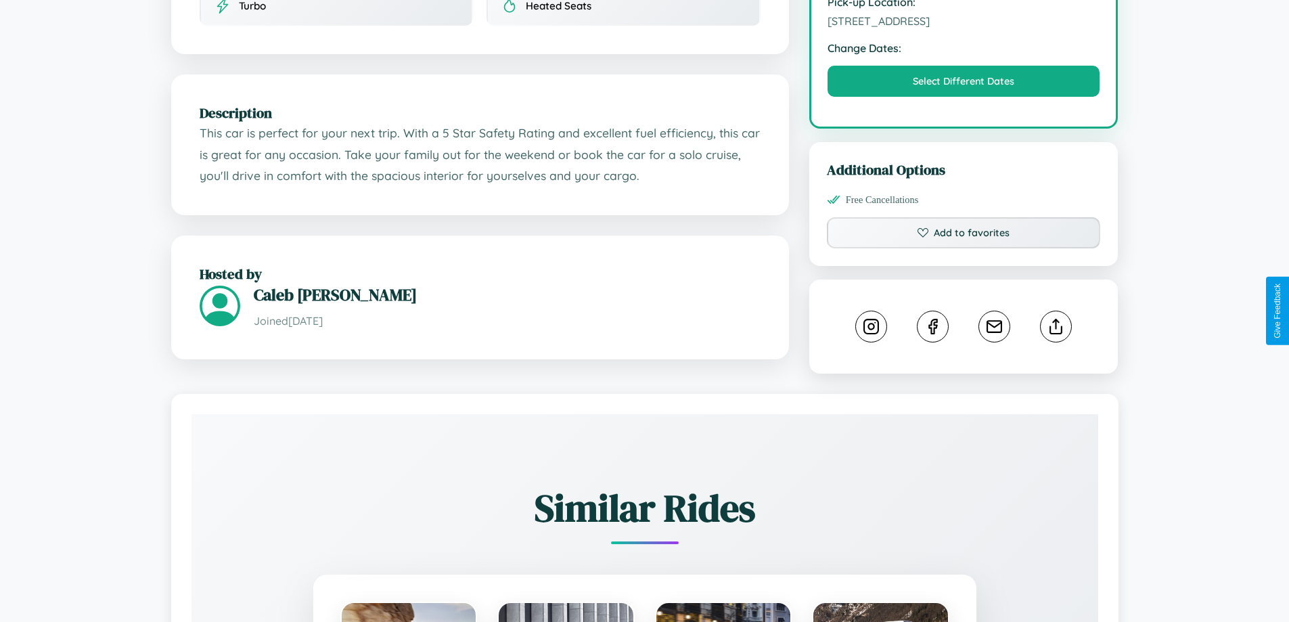
scroll to position [444, 0]
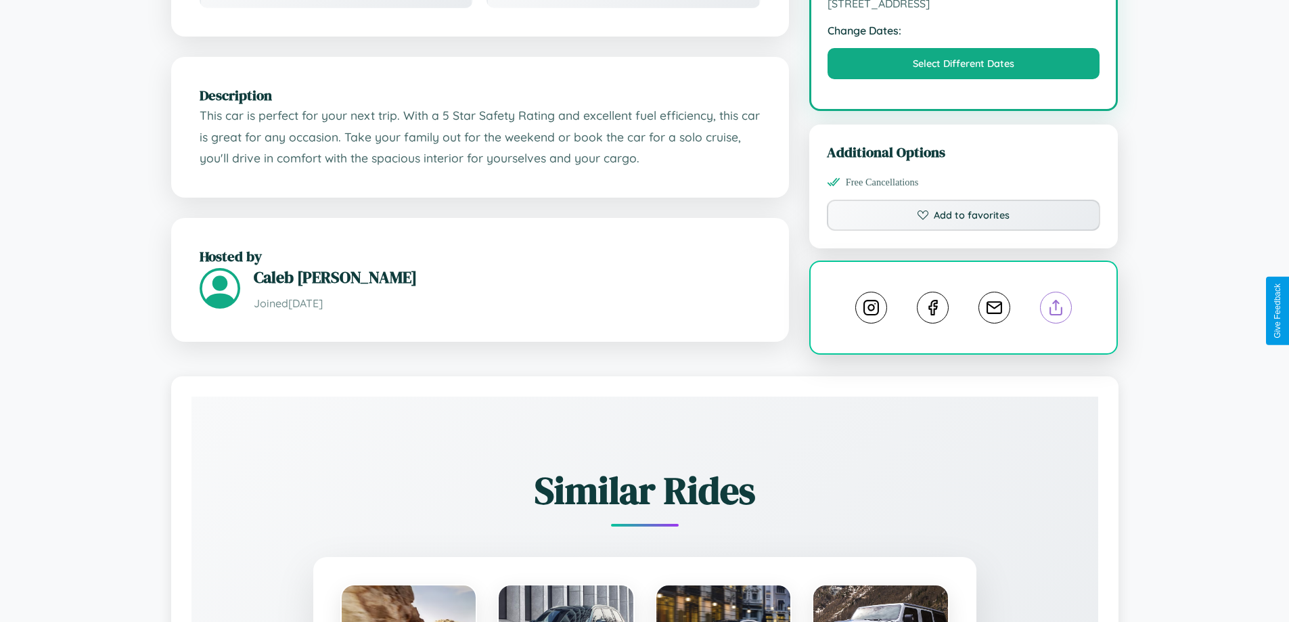
click at [1056, 309] on line at bounding box center [1056, 304] width 0 height 9
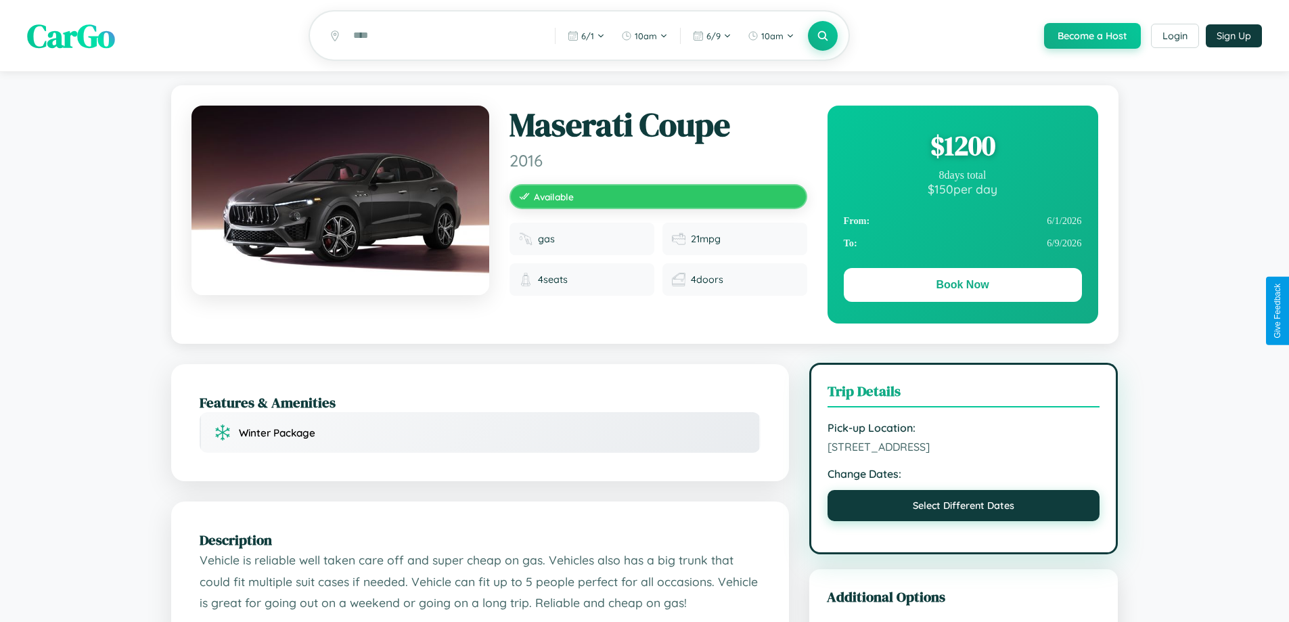
click at [963, 507] on button "Select Different Dates" at bounding box center [963, 505] width 273 height 31
select select "*"
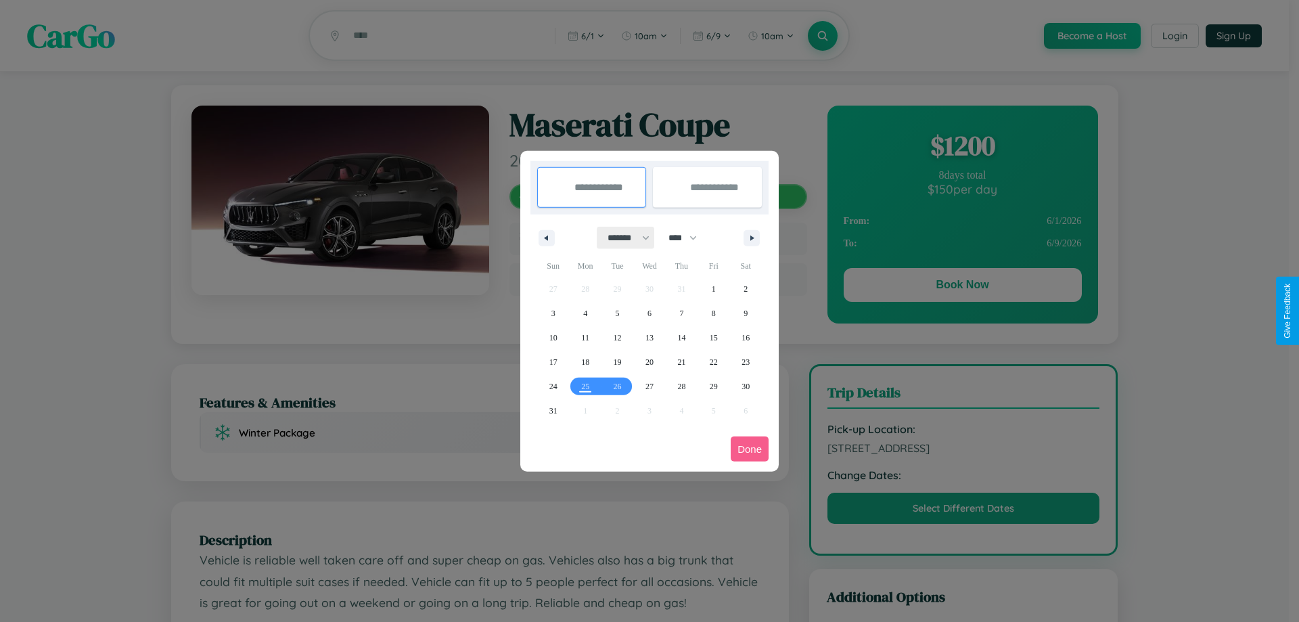
drag, startPoint x: 622, startPoint y: 237, endPoint x: 649, endPoint y: 271, distance: 43.3
click at [622, 237] on select "******* ******** ***** ***** *** **** **** ****** ********* ******* ******** **…" at bounding box center [625, 238] width 57 height 22
drag, startPoint x: 689, startPoint y: 237, endPoint x: 649, endPoint y: 271, distance: 51.8
click at [689, 237] on select "**** **** **** **** **** **** **** **** **** **** **** **** **** **** **** ****…" at bounding box center [681, 238] width 41 height 22
select select "****"
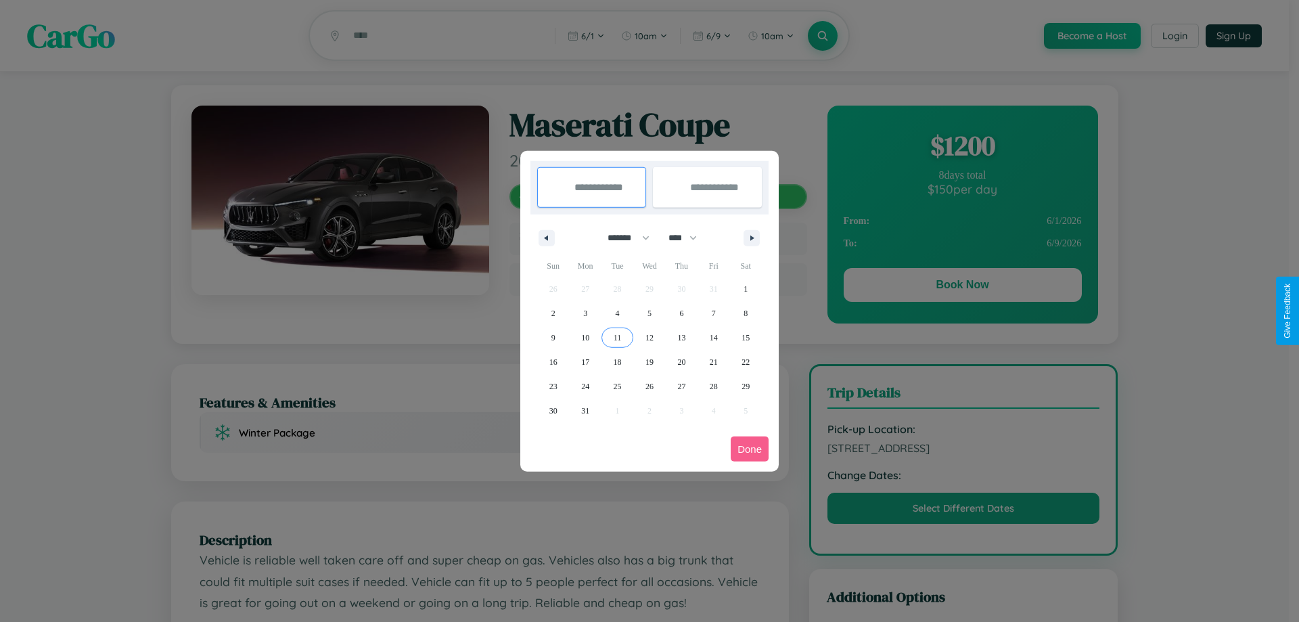
click at [617, 337] on span "11" at bounding box center [617, 337] width 8 height 24
type input "**********"
click at [649, 337] on span "12" at bounding box center [649, 337] width 8 height 24
type input "**********"
click at [749, 448] on button "Done" at bounding box center [749, 448] width 38 height 25
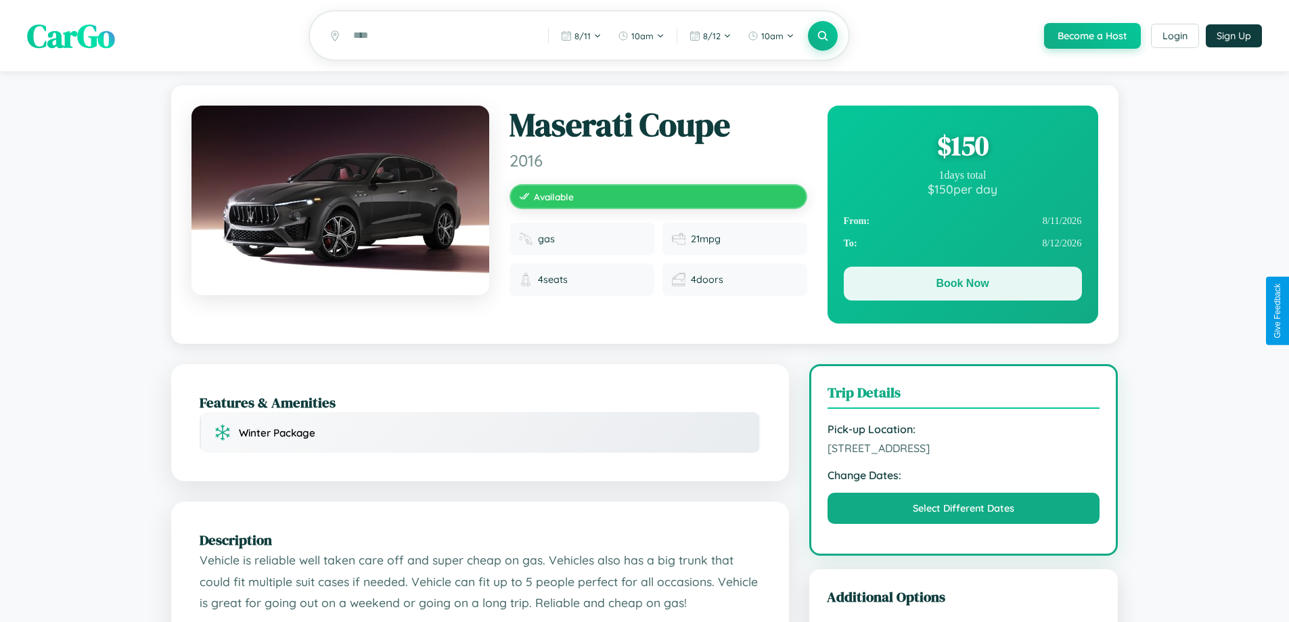
click at [962, 285] on button "Book Now" at bounding box center [962, 283] width 238 height 34
